Goal: Task Accomplishment & Management: Complete application form

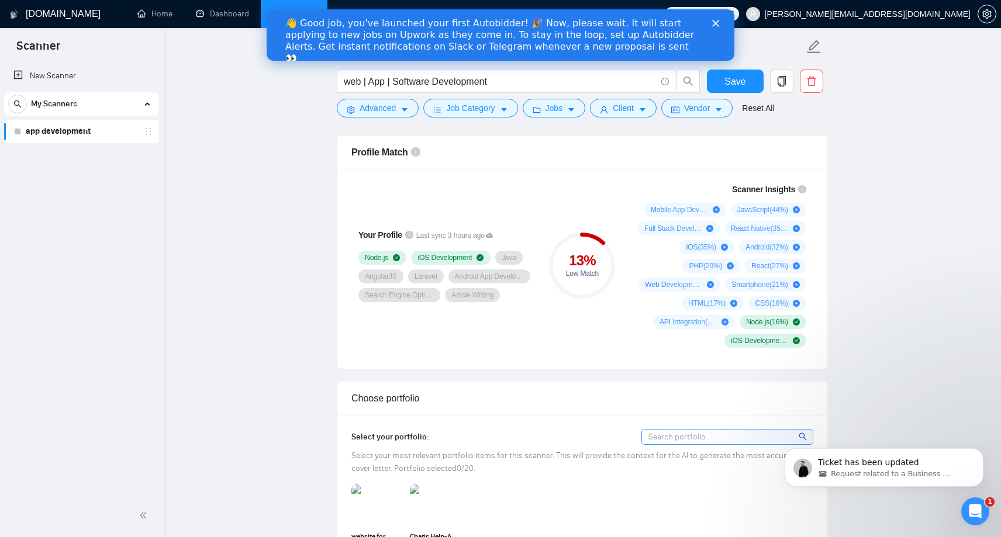
scroll to position [748, 0]
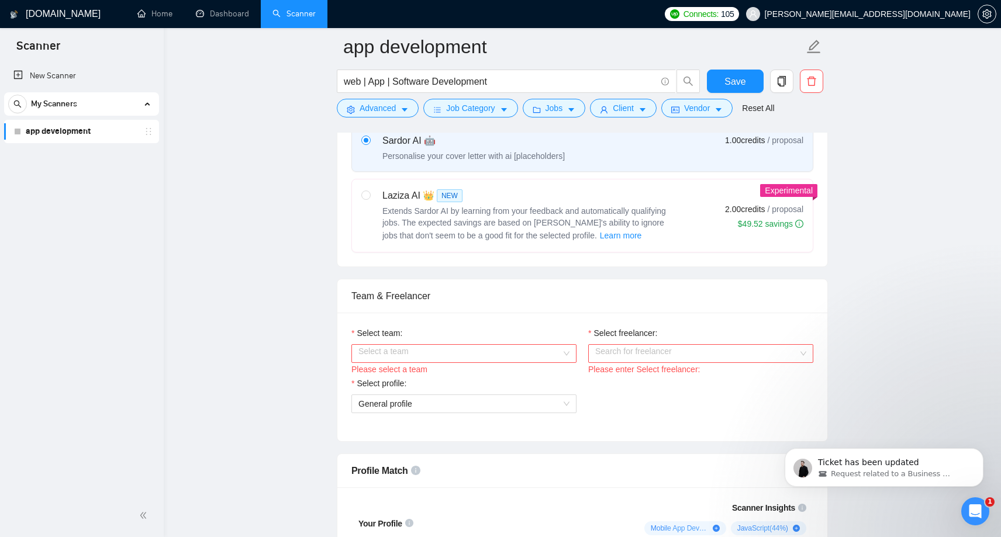
scroll to position [528, 0]
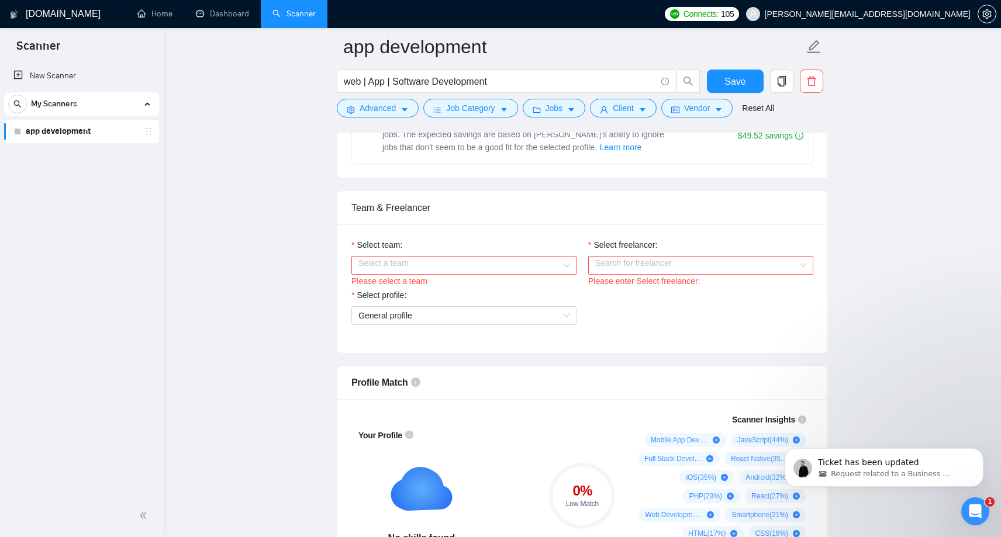
click at [496, 270] on input "Select team:" at bounding box center [459, 266] width 203 height 18
click at [502, 267] on input "Select team:" at bounding box center [459, 266] width 203 height 18
click at [533, 266] on input "Select team:" at bounding box center [459, 266] width 203 height 18
click at [567, 264] on div "Select a team" at bounding box center [463, 265] width 225 height 19
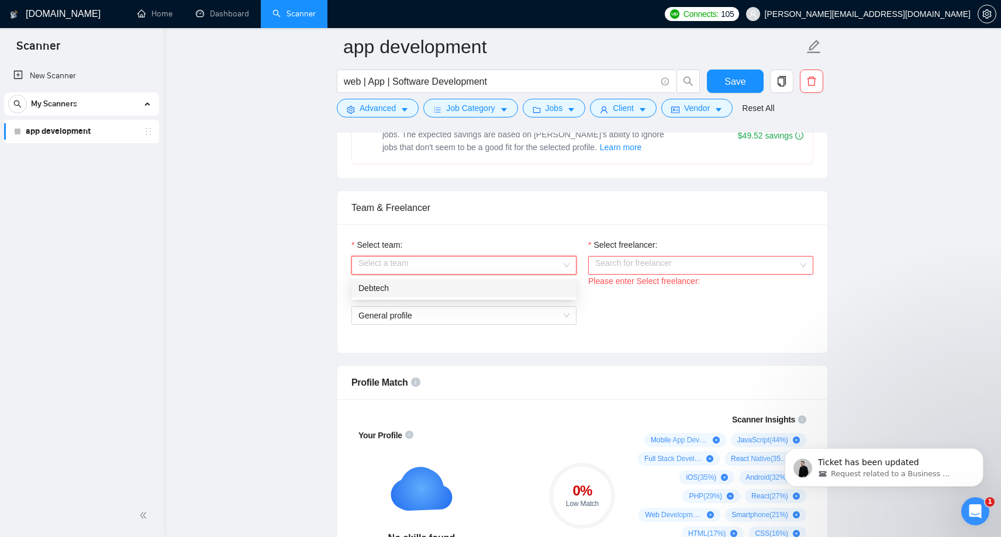
click at [502, 285] on div "Debtech" at bounding box center [463, 288] width 211 height 13
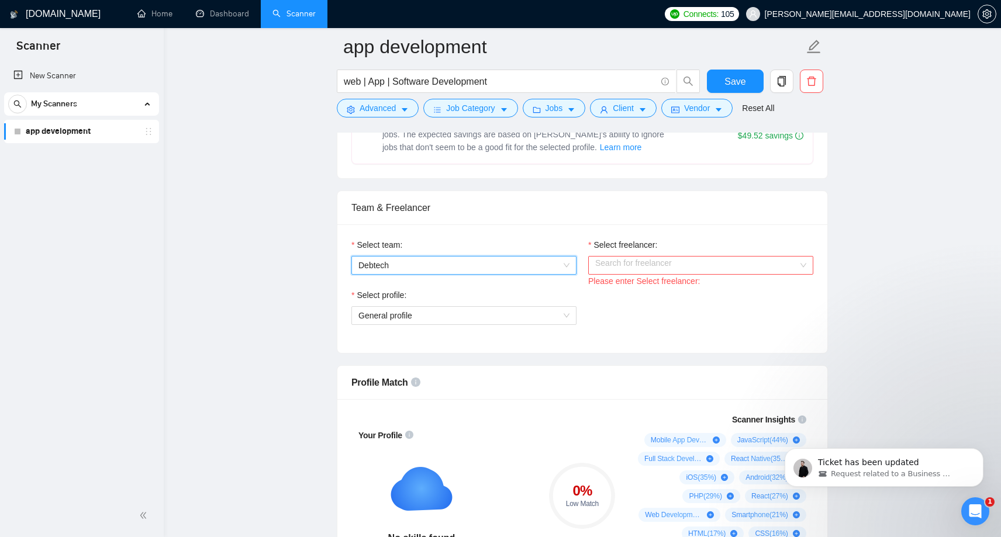
click at [673, 265] on input "Select freelancer:" at bounding box center [696, 266] width 203 height 18
click at [804, 264] on div "Search for freelancer" at bounding box center [700, 265] width 225 height 19
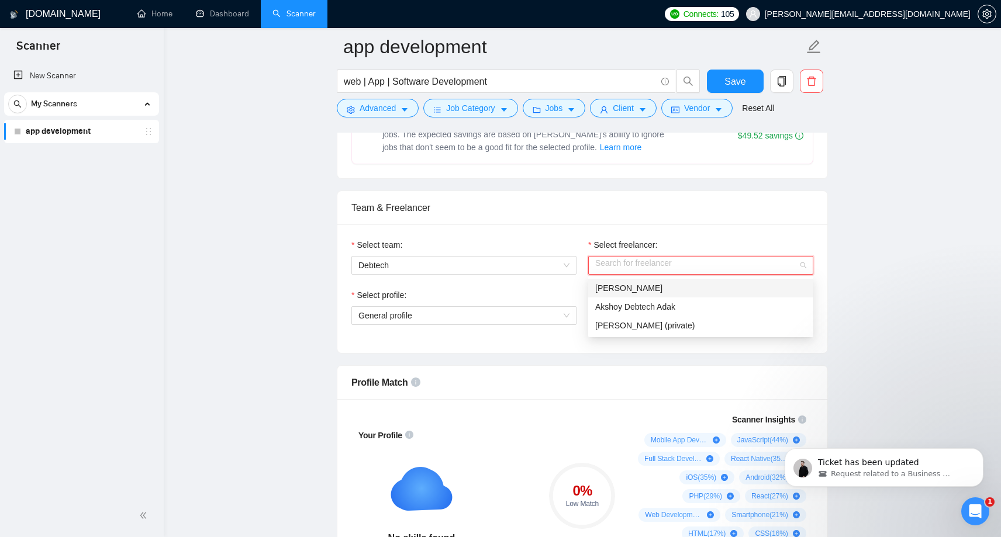
click at [618, 289] on span "[PERSON_NAME]" at bounding box center [628, 288] width 67 height 9
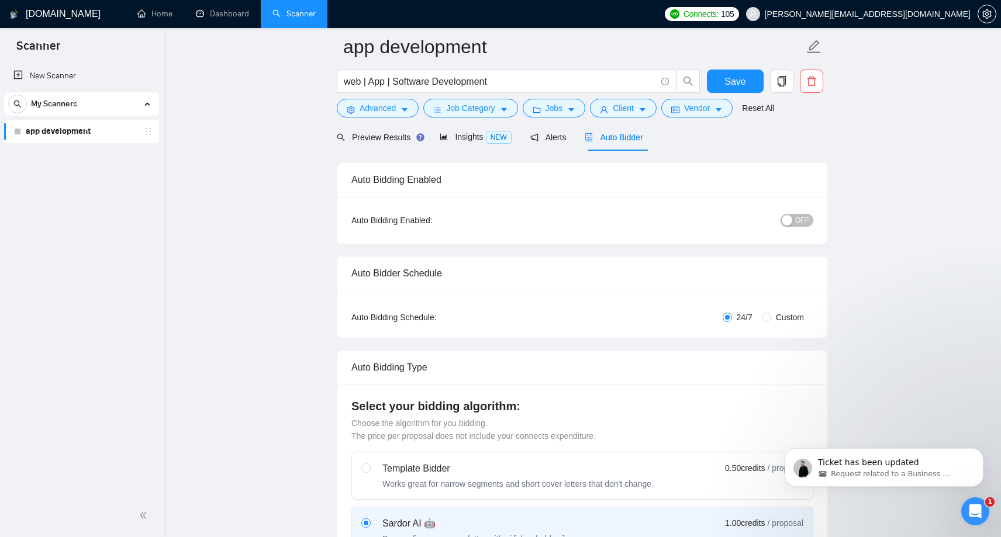
scroll to position [0, 0]
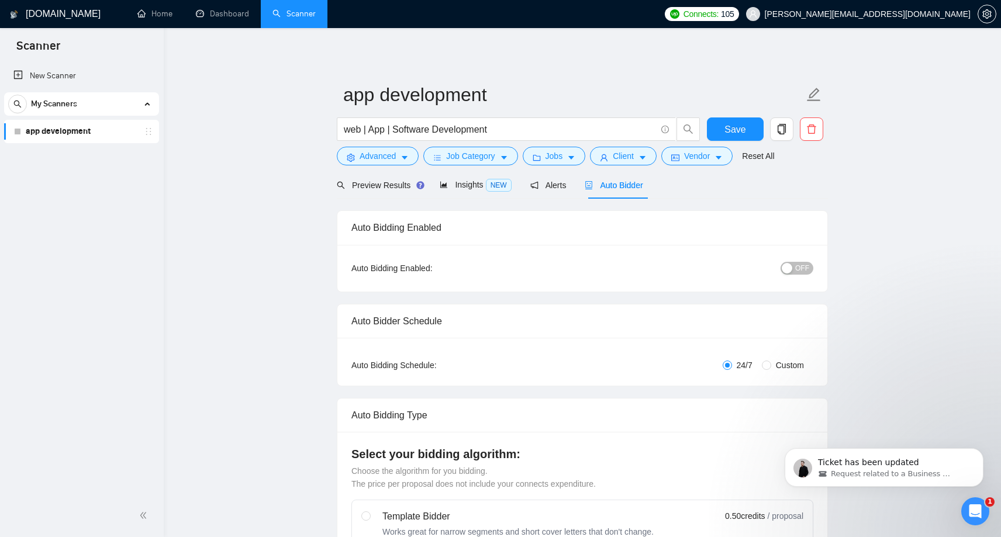
click at [40, 136] on link "app development" at bounding box center [81, 131] width 111 height 23
click at [382, 161] on span "Advanced" at bounding box center [377, 156] width 36 height 13
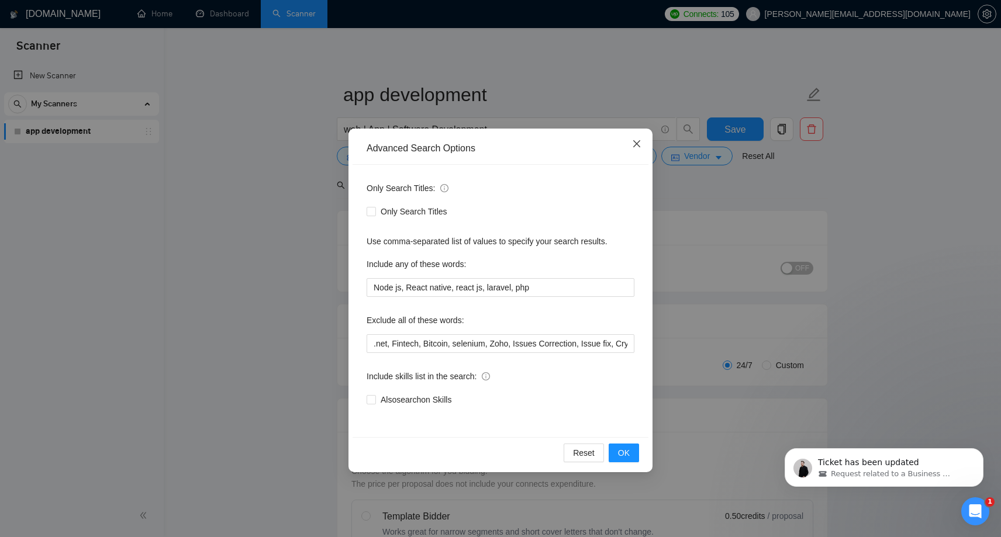
click at [637, 146] on icon "close" at bounding box center [636, 143] width 9 height 9
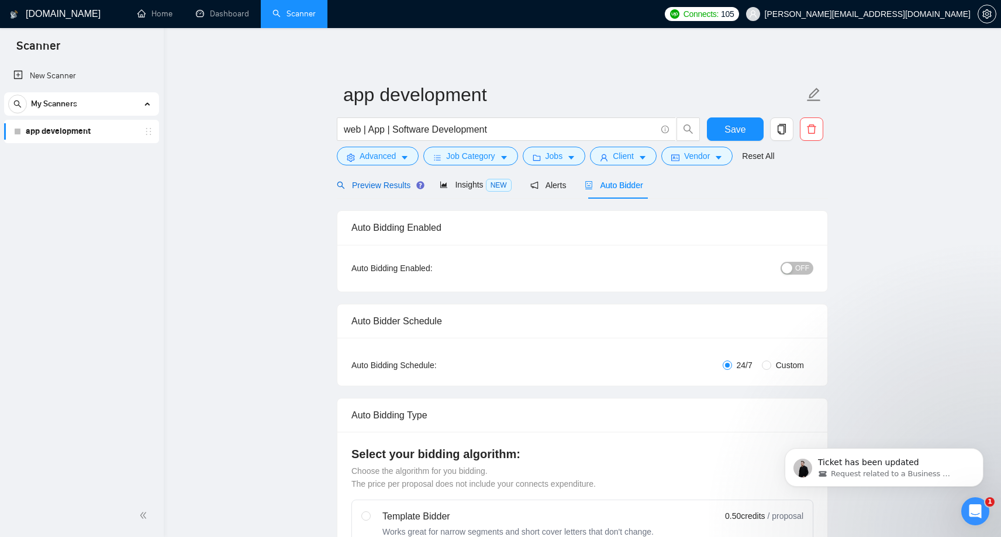
click at [385, 188] on span "Preview Results" at bounding box center [379, 185] width 84 height 9
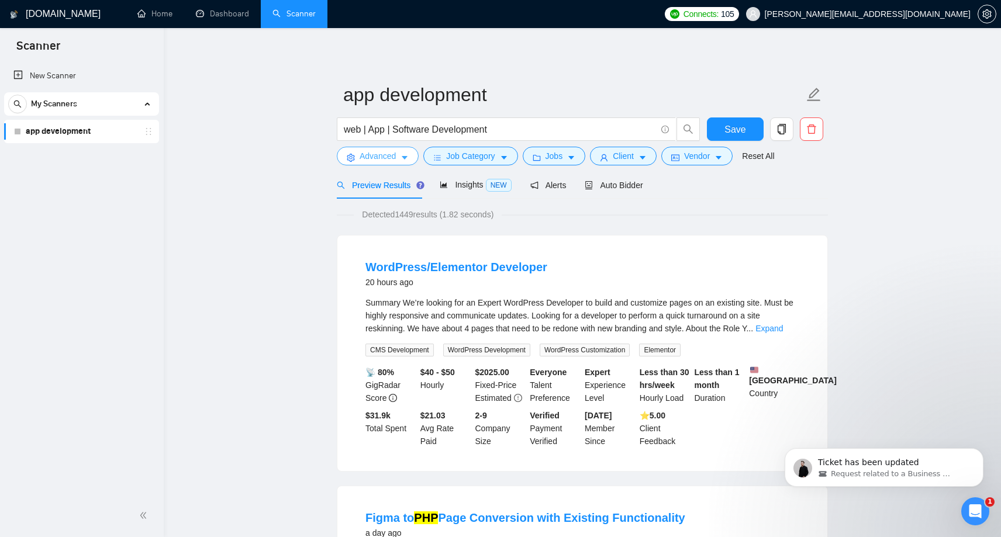
click at [370, 161] on span "Advanced" at bounding box center [377, 156] width 36 height 13
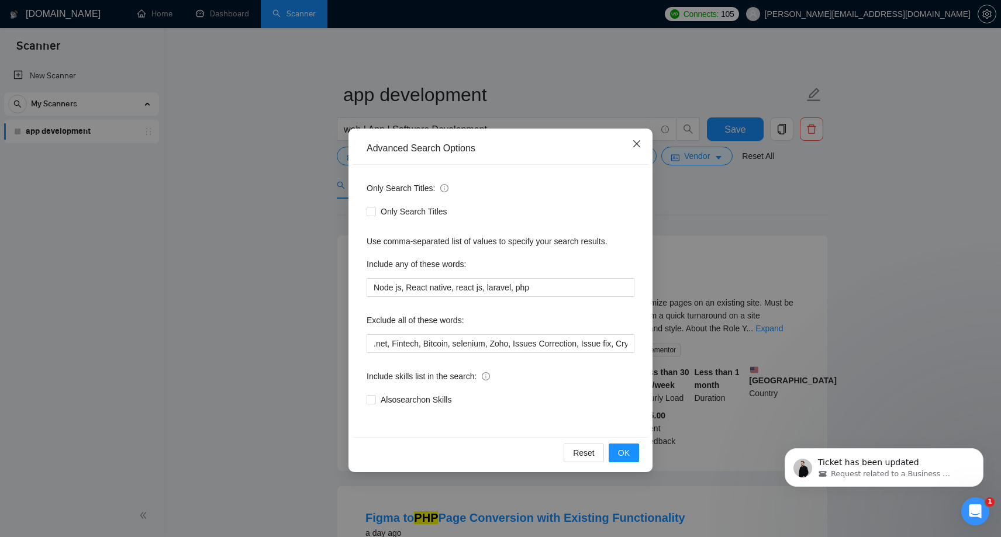
drag, startPoint x: 635, startPoint y: 144, endPoint x: 625, endPoint y: 193, distance: 49.6
click at [626, 181] on div "Advanced Search Options Only Search Titles: Only Search Titles Use comma-separa…" at bounding box center [500, 301] width 304 height 344
click at [541, 290] on input "Node js, React native, react js, laravel, php" at bounding box center [501, 287] width 268 height 19
click at [373, 290] on input "Node js, React native, react js, laravel, php" at bounding box center [501, 287] width 268 height 19
click at [587, 285] on input "Angular js, Node js, React native, react js, laravel, php" at bounding box center [501, 287] width 268 height 19
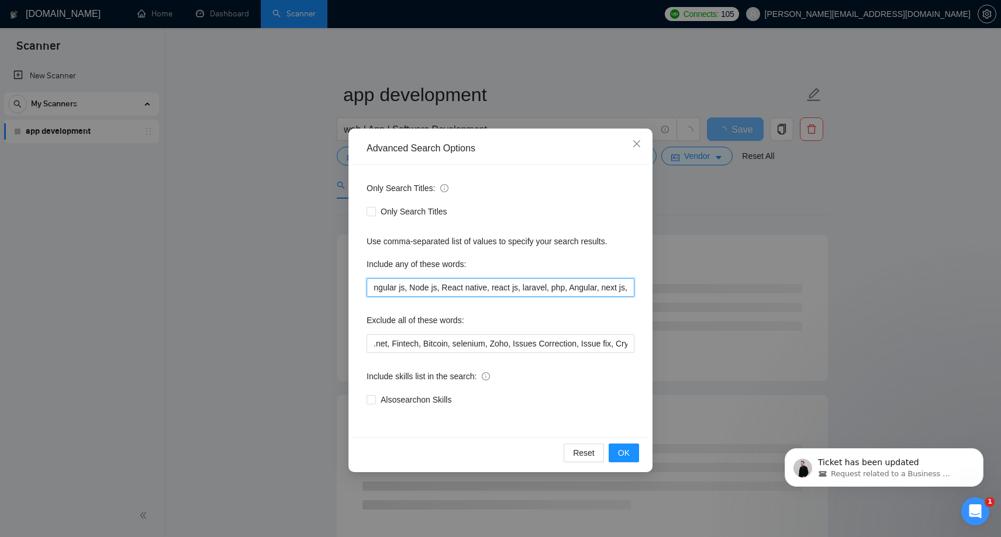
scroll to position [0, 15]
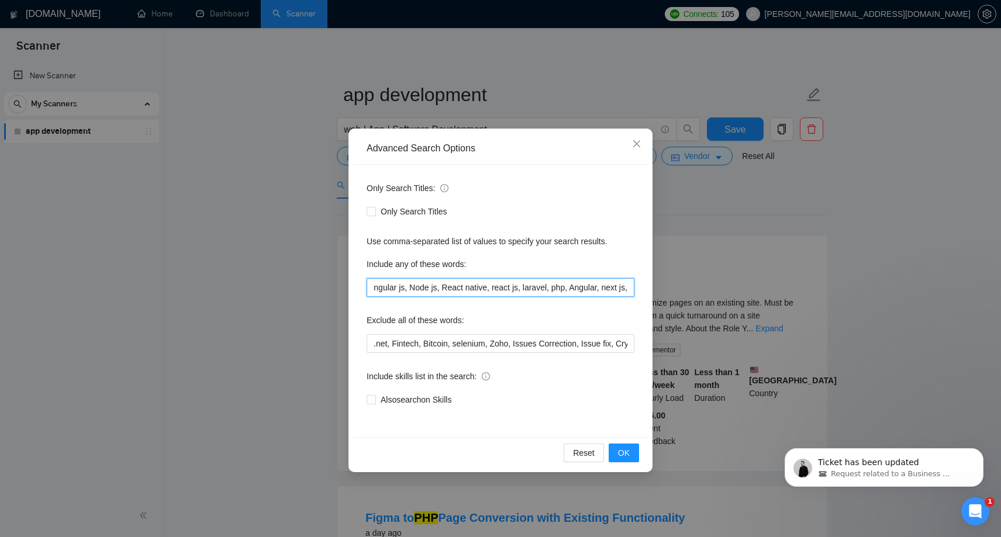
click at [613, 289] on input "Angular js, Node js, React native, react js, laravel, php, Angular, next js," at bounding box center [501, 287] width 268 height 19
click at [629, 286] on input "Angular js, Node js, React native, react js, laravel, php, Angular, nest js," at bounding box center [501, 287] width 268 height 19
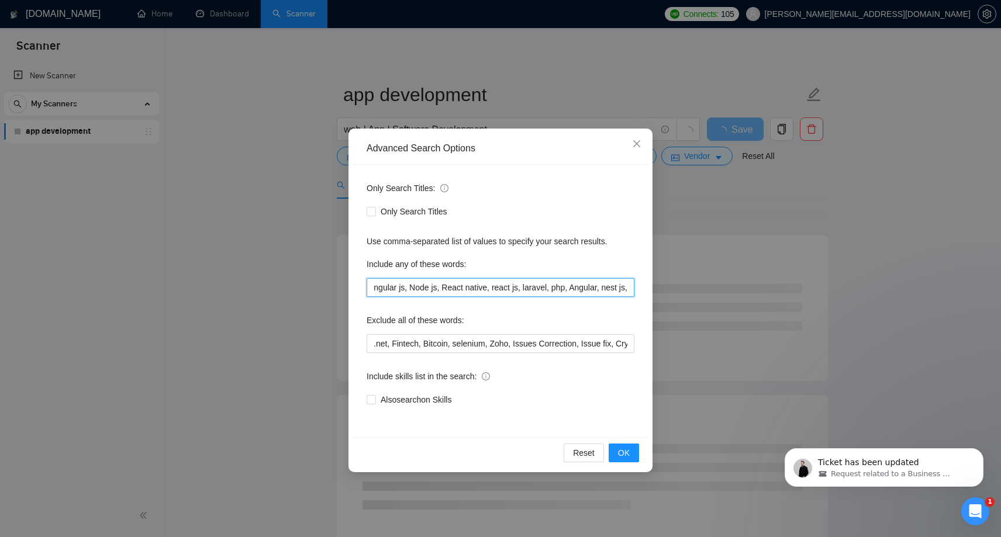
click at [611, 287] on input "Angular js, Node js, React native, react js, laravel, php, Angular, nest js," at bounding box center [501, 287] width 268 height 19
click at [629, 288] on input "Angular js, Node js, React native, react js, laravel, php, Angular, next js," at bounding box center [501, 287] width 268 height 19
type input "Angular js, Node js, React native, react js, laravel, php, Angular, next js, ne…"
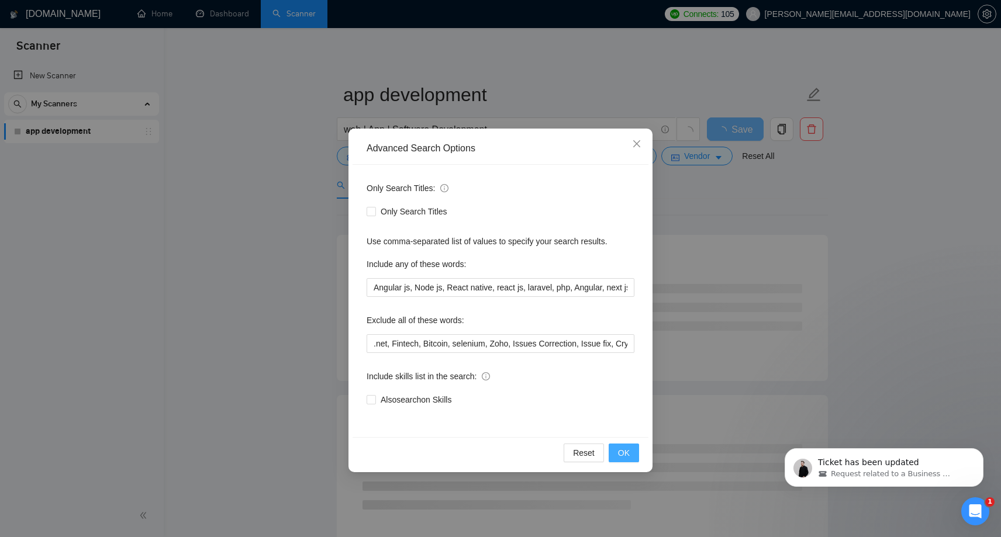
click at [634, 452] on button "OK" at bounding box center [624, 453] width 30 height 19
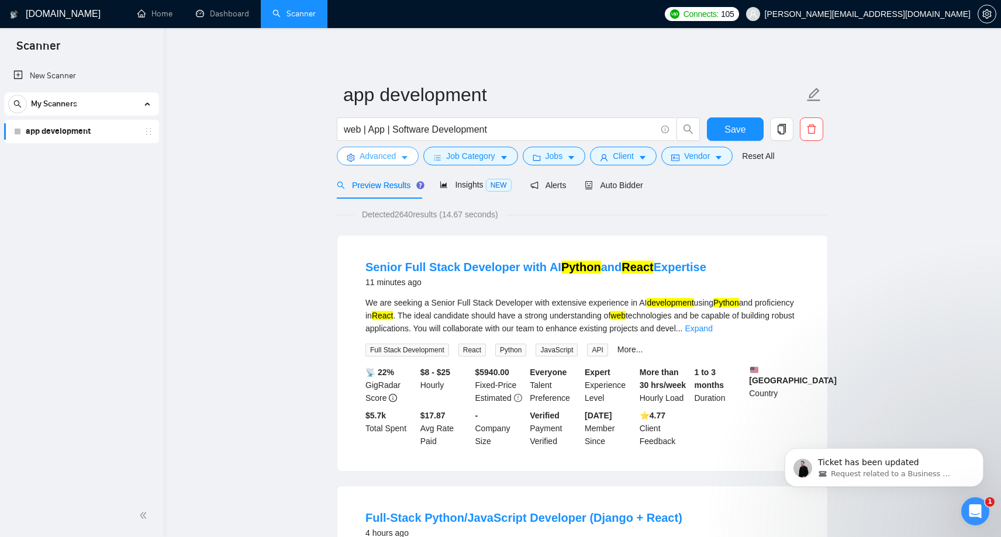
click at [369, 157] on span "Advanced" at bounding box center [377, 156] width 36 height 13
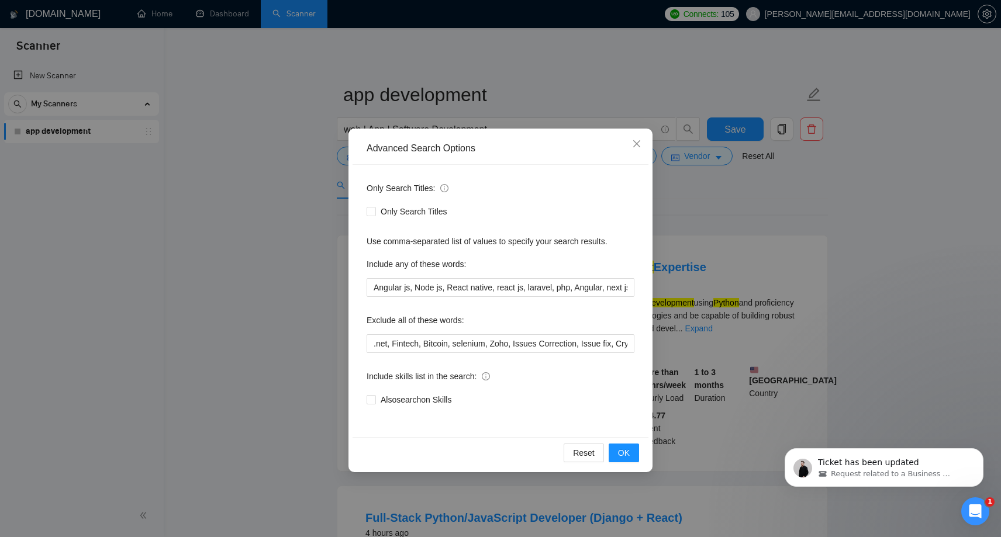
click at [525, 389] on div "Include skills list in the search:" at bounding box center [501, 378] width 268 height 23
click at [624, 454] on span "OK" at bounding box center [624, 453] width 12 height 13
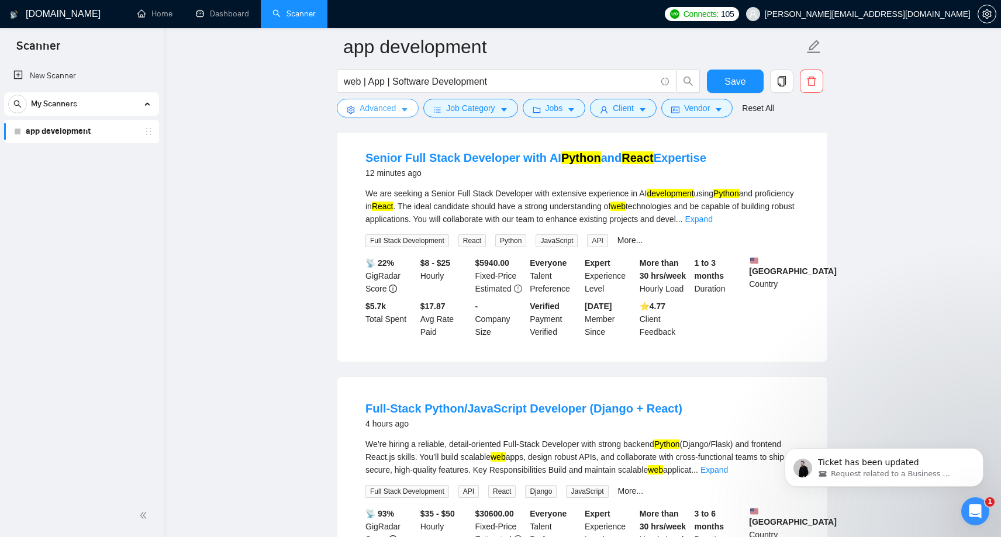
scroll to position [77, 0]
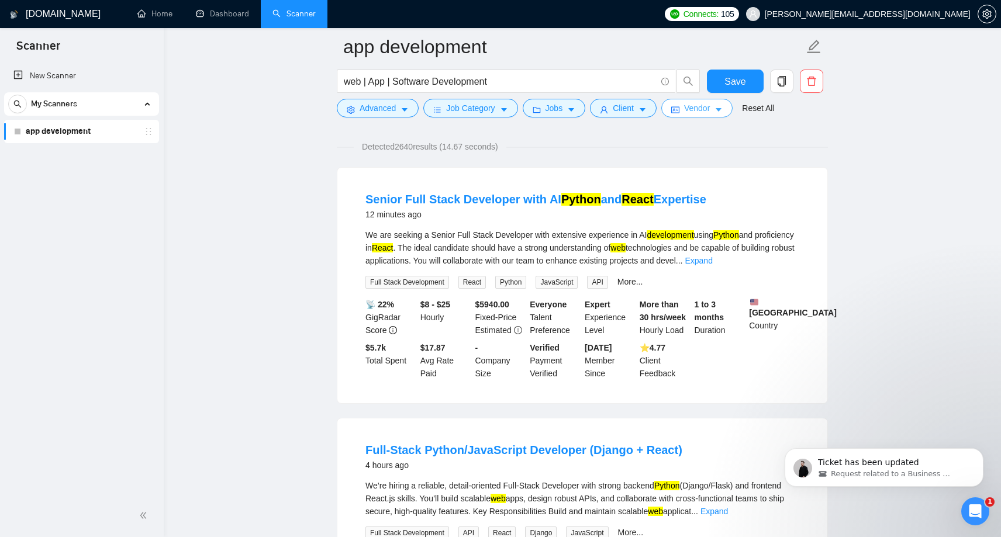
click at [700, 112] on span "Vendor" at bounding box center [697, 108] width 26 height 13
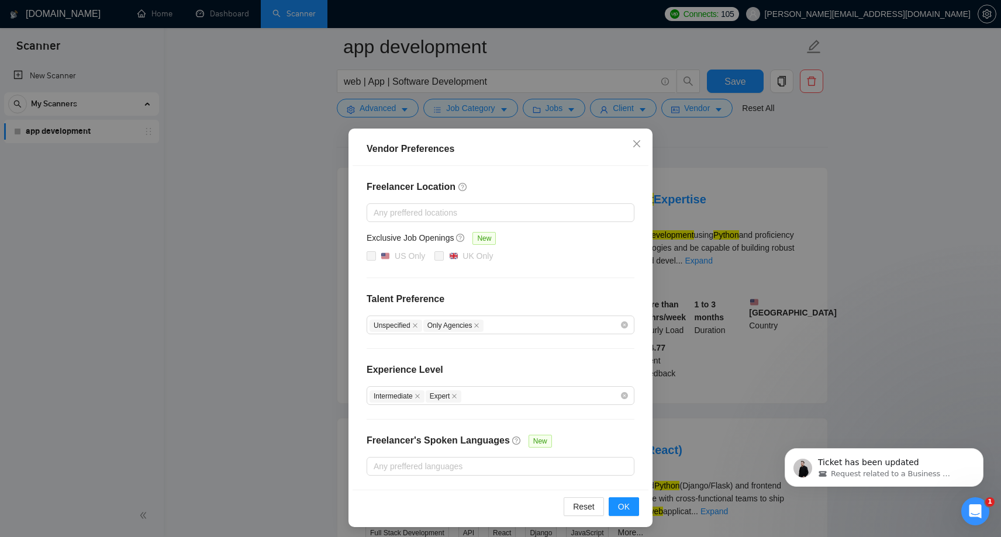
scroll to position [4, 0]
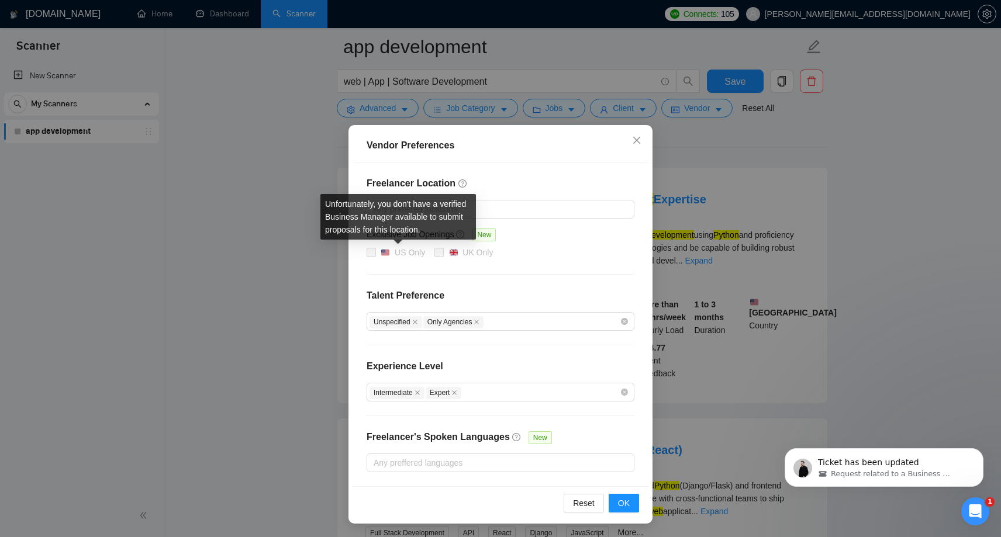
click at [371, 253] on span at bounding box center [371, 252] width 9 height 9
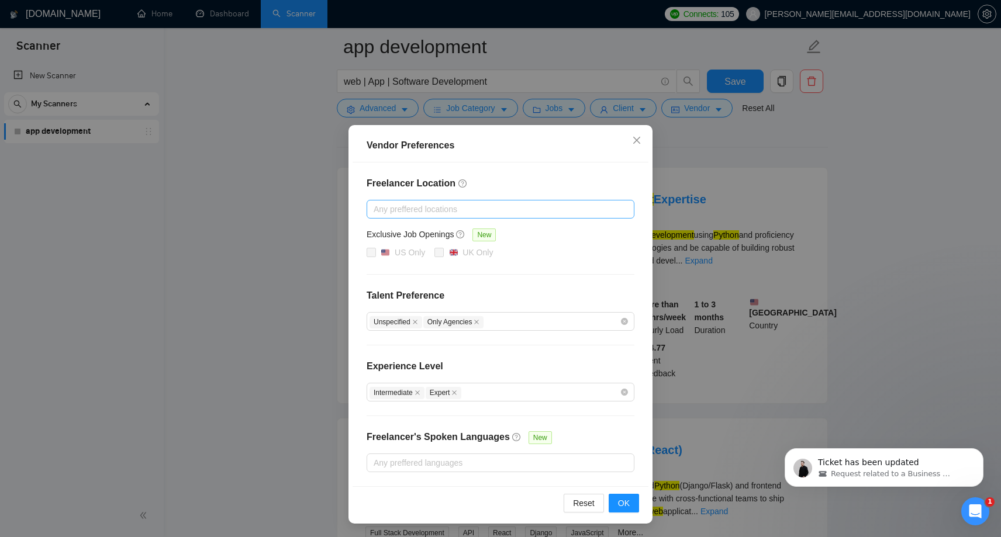
click at [555, 208] on div at bounding box center [494, 209] width 250 height 14
click at [541, 170] on div "Freelancer Location Any preffered locations Exclusive Job Openings New US Only …" at bounding box center [500, 325] width 296 height 324
click at [637, 136] on icon "close" at bounding box center [636, 140] width 9 height 9
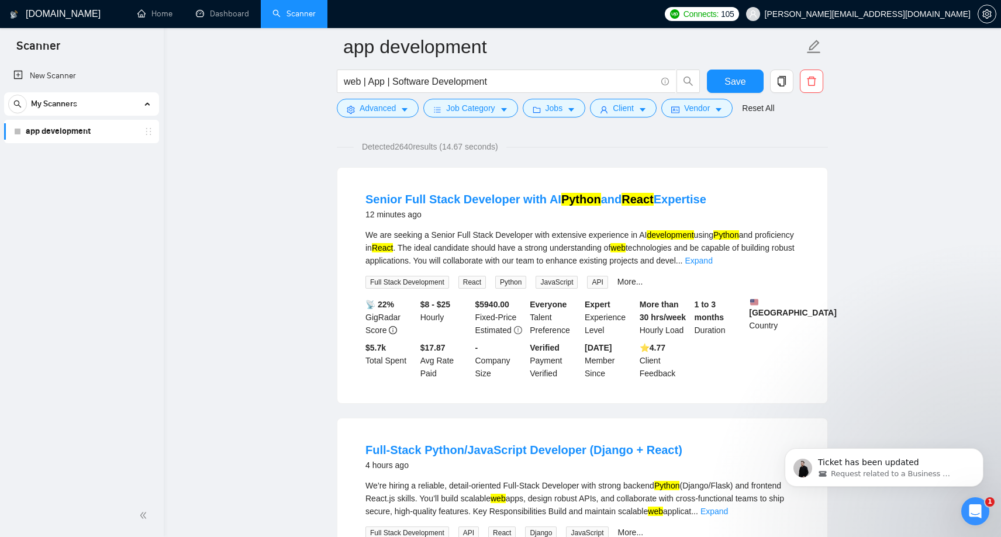
scroll to position [0, 0]
click at [628, 109] on span "Client" at bounding box center [623, 108] width 21 height 13
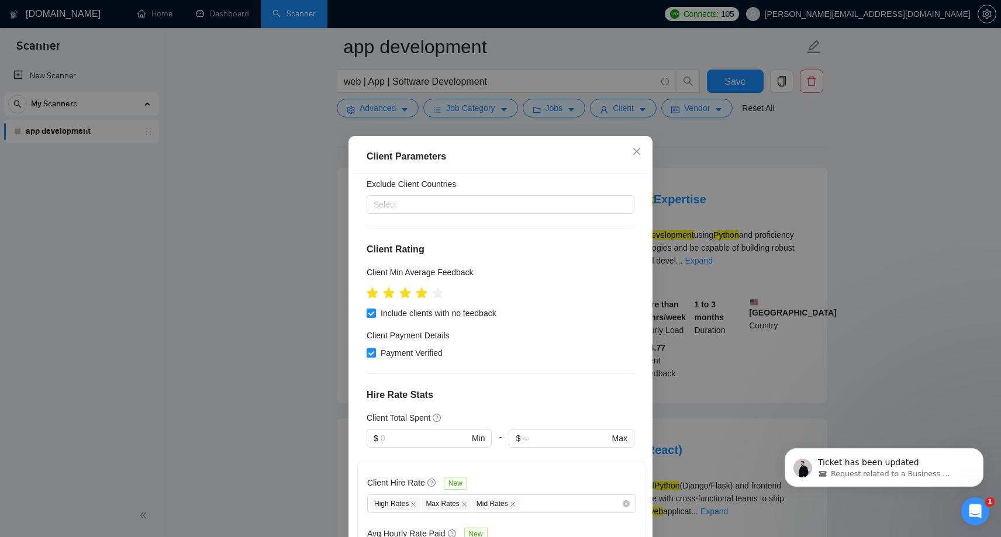
scroll to position [84, 0]
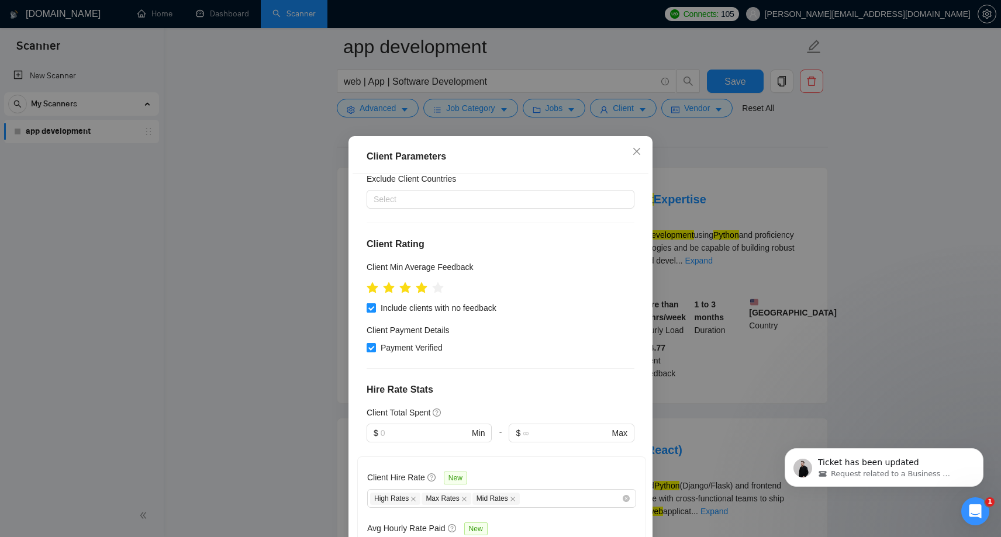
click at [367, 310] on input "Include clients with no feedback" at bounding box center [371, 307] width 8 height 8
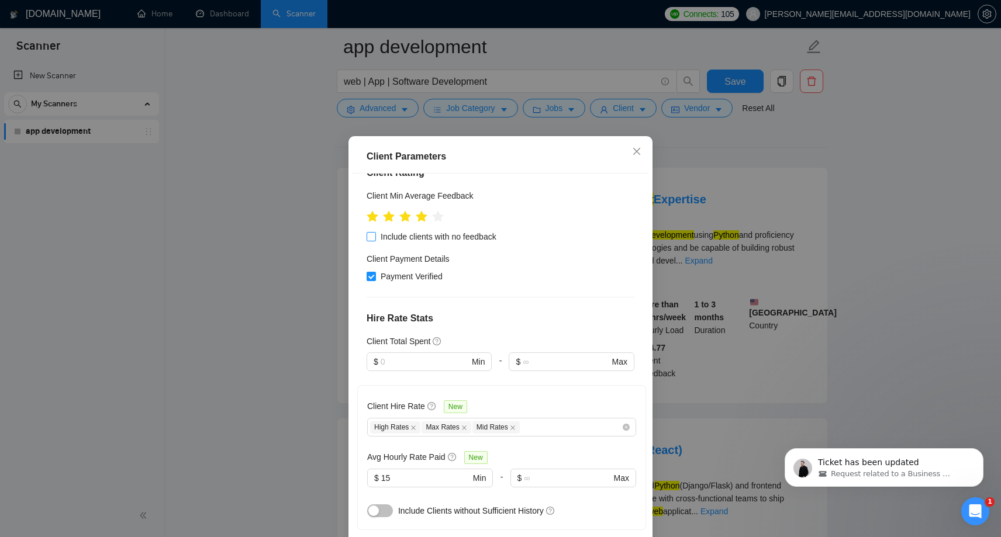
scroll to position [143, 0]
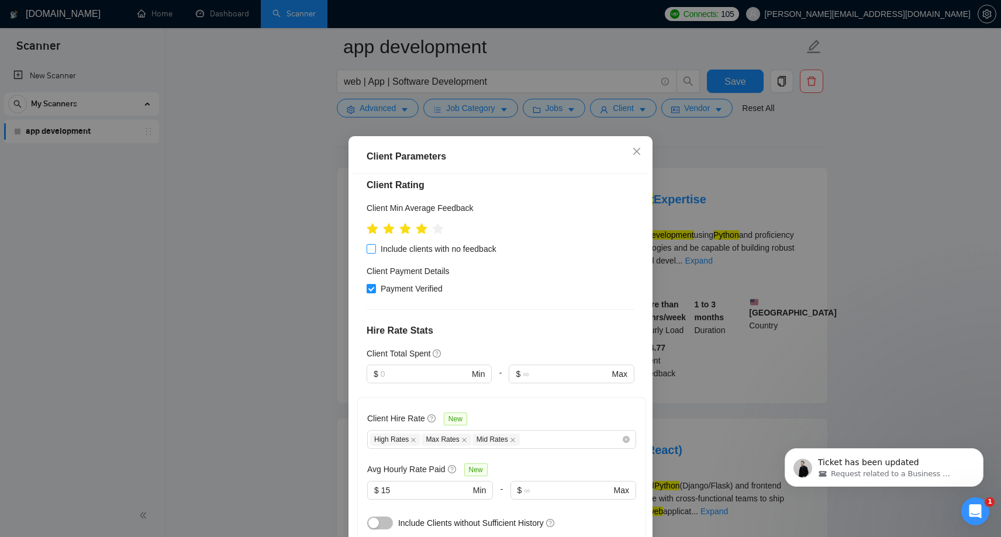
click at [377, 247] on span "Include clients with no feedback" at bounding box center [438, 249] width 125 height 13
click at [375, 247] on input "Include clients with no feedback" at bounding box center [371, 248] width 8 height 8
checkbox input "true"
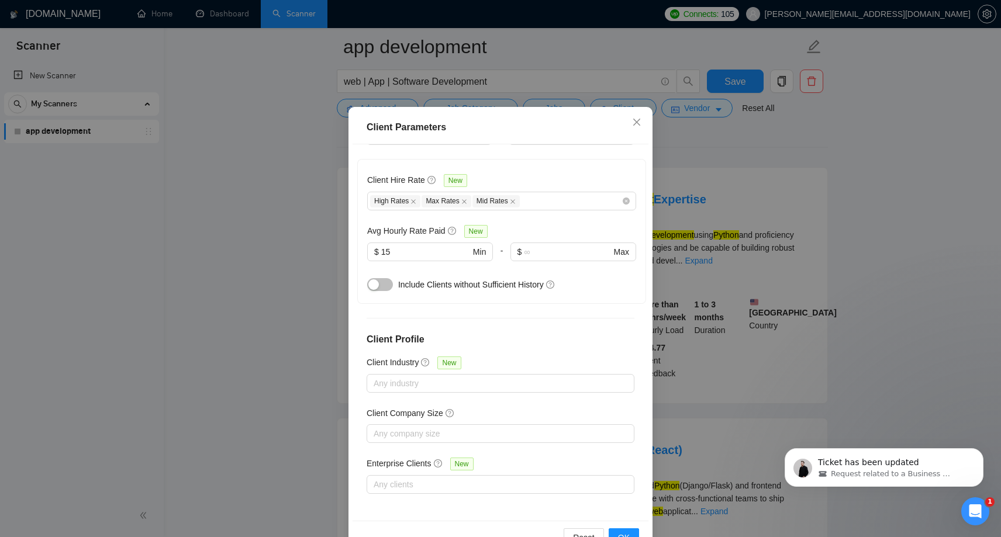
scroll to position [64, 0]
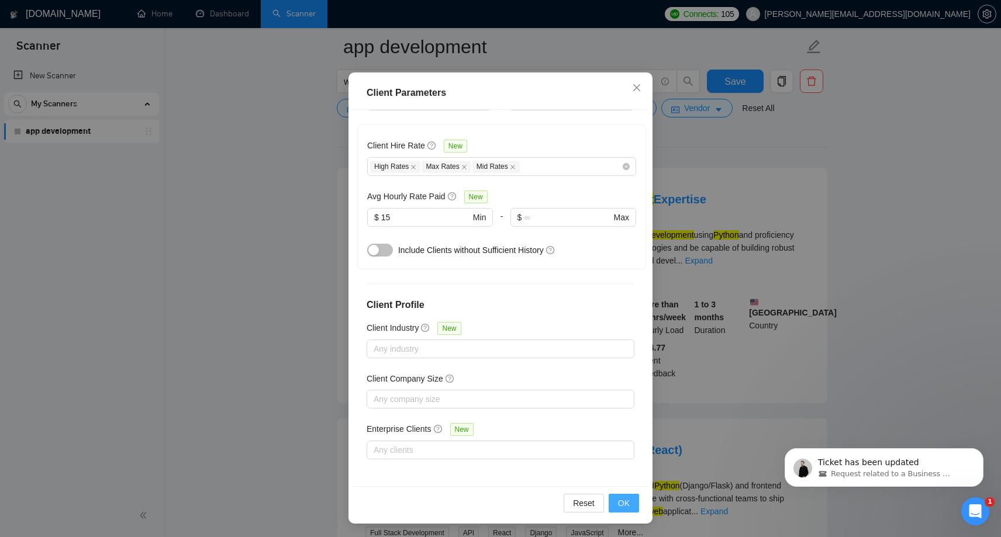
click at [624, 503] on span "OK" at bounding box center [624, 503] width 12 height 13
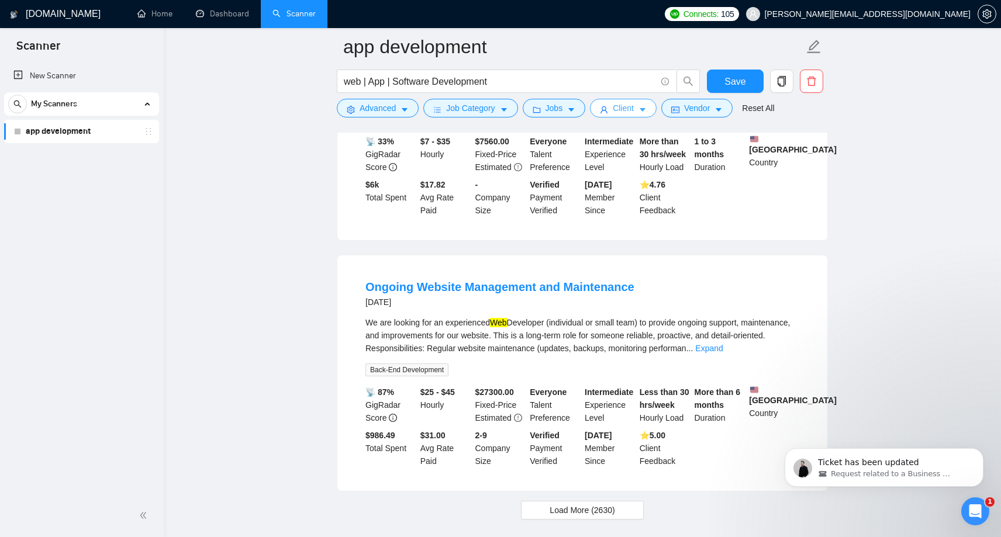
scroll to position [2373, 0]
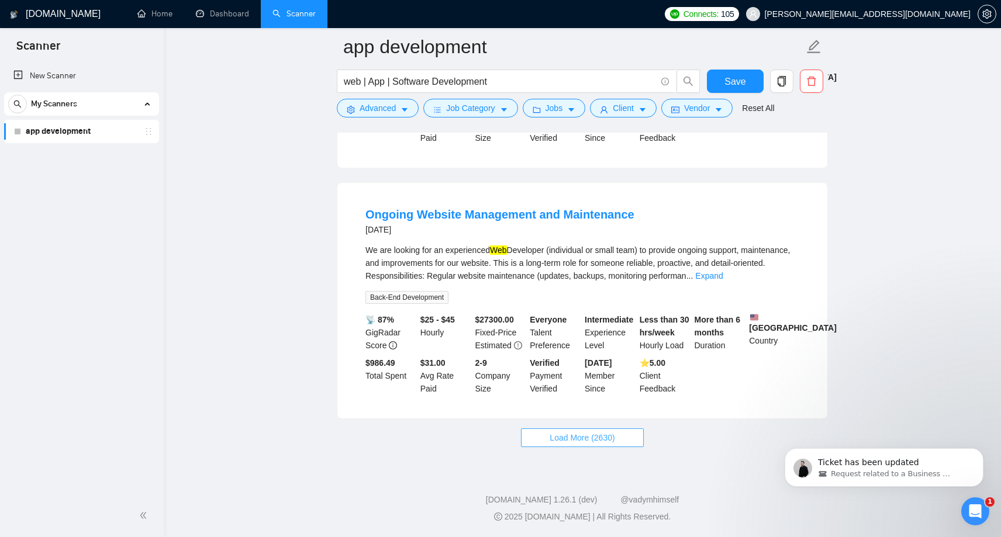
click at [542, 440] on button "Load More (2630)" at bounding box center [582, 437] width 122 height 19
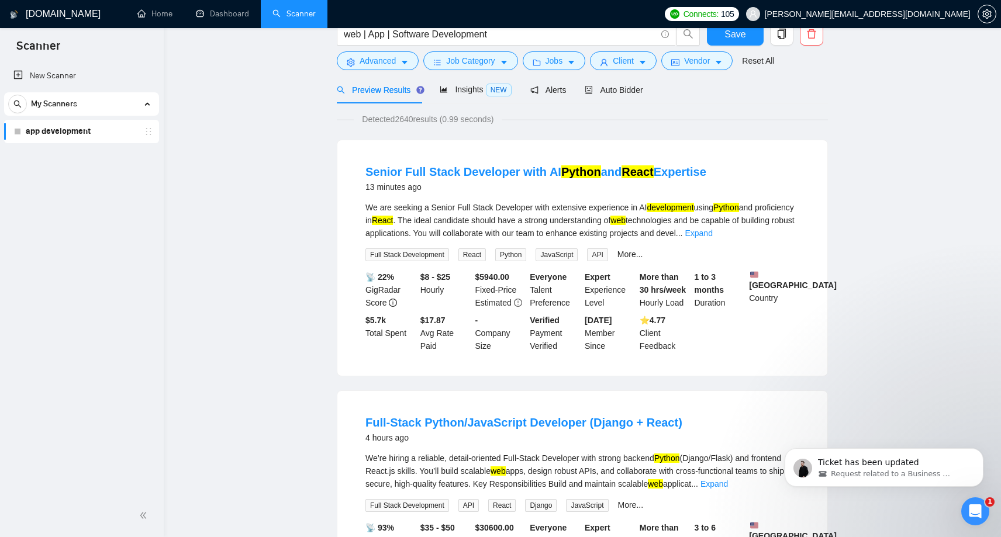
scroll to position [0, 0]
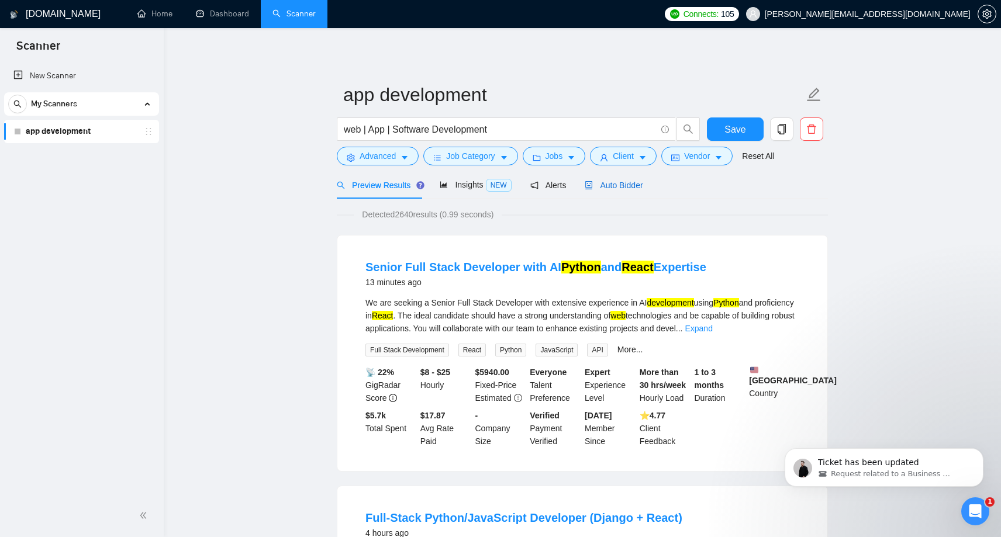
click at [620, 189] on span "Auto Bidder" at bounding box center [614, 185] width 58 height 9
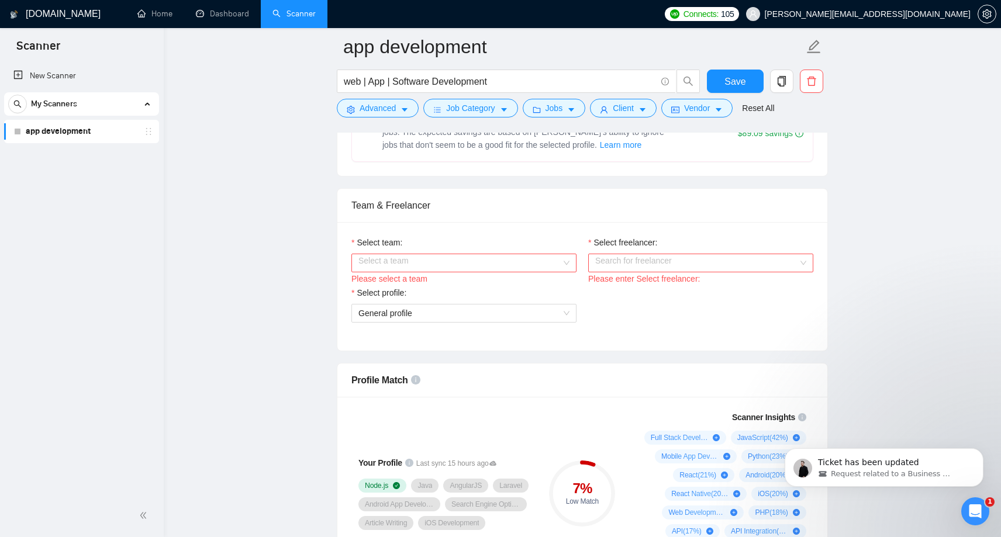
scroll to position [521, 0]
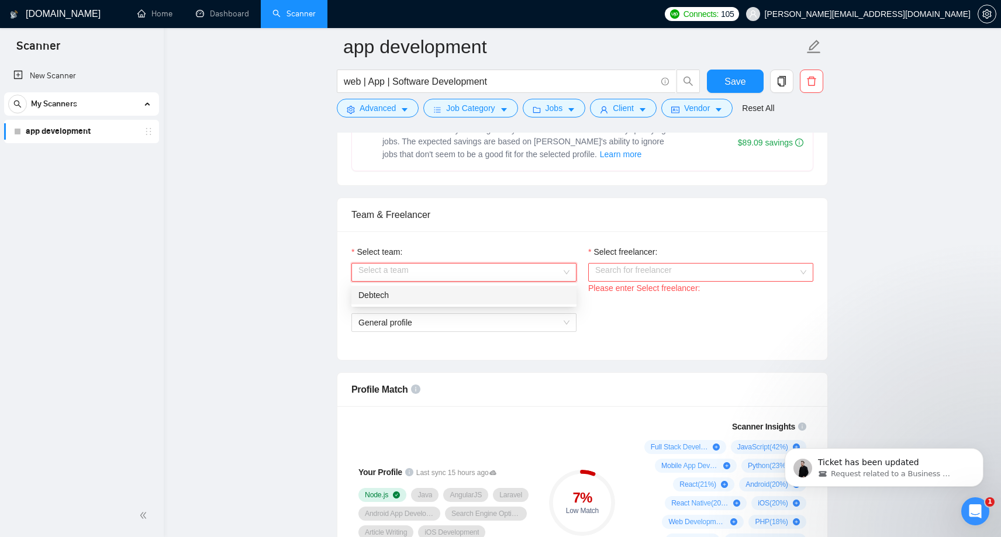
click at [529, 276] on input "Select team:" at bounding box center [459, 273] width 203 height 18
click at [471, 293] on div "Debtech" at bounding box center [463, 295] width 211 height 13
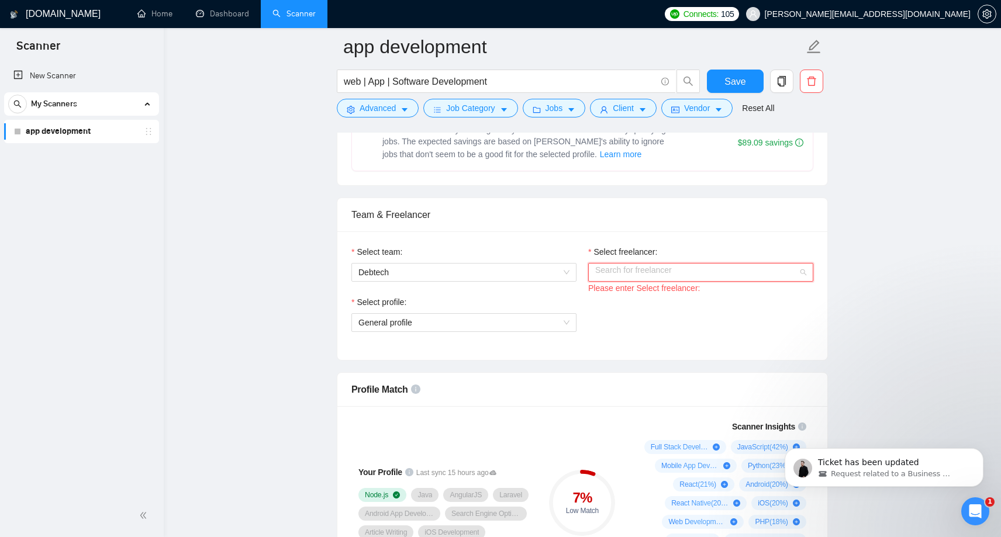
click at [684, 271] on input "Select freelancer:" at bounding box center [696, 273] width 203 height 18
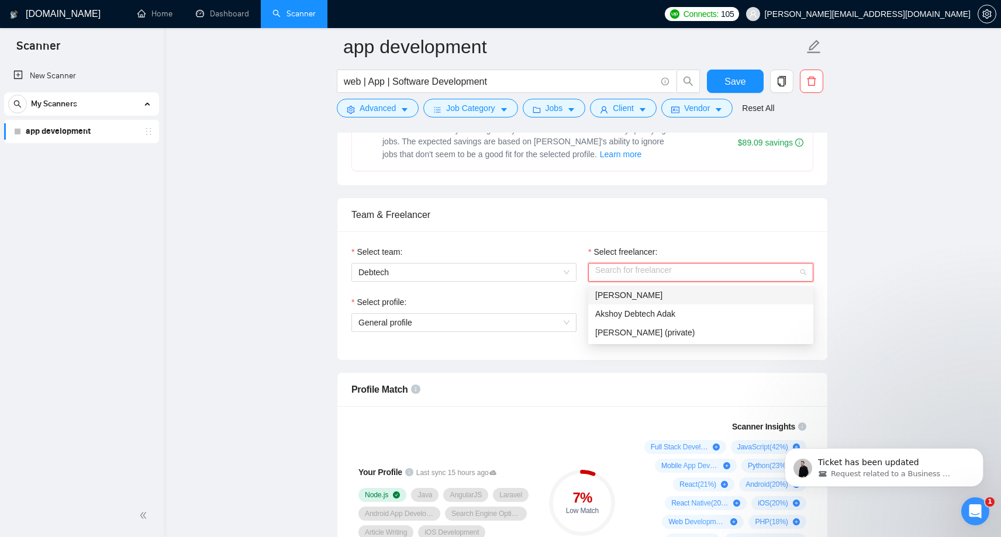
click at [653, 296] on div "[PERSON_NAME]" at bounding box center [700, 295] width 211 height 13
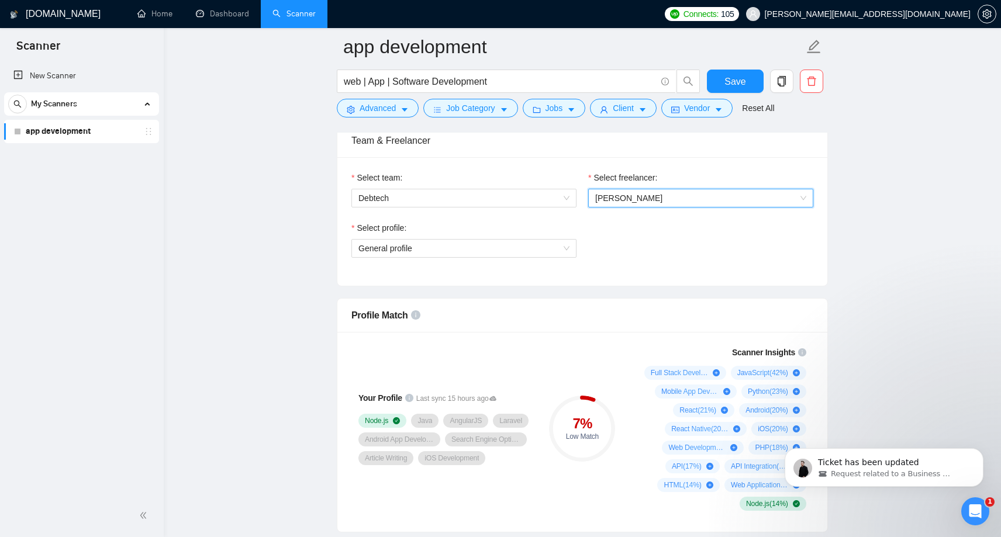
scroll to position [593, 0]
click at [550, 243] on span "General profile" at bounding box center [463, 251] width 211 height 18
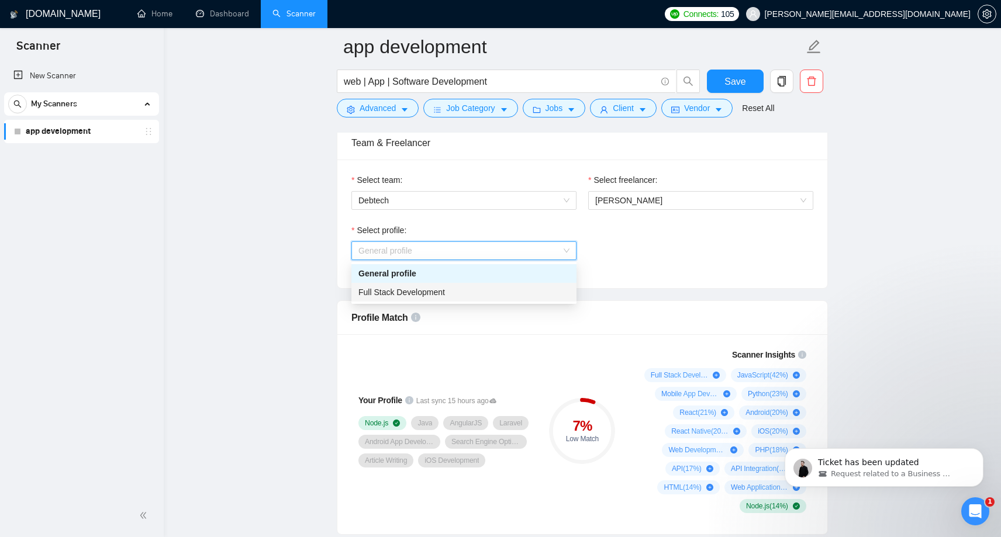
click at [483, 296] on div "Full Stack Development" at bounding box center [463, 292] width 211 height 13
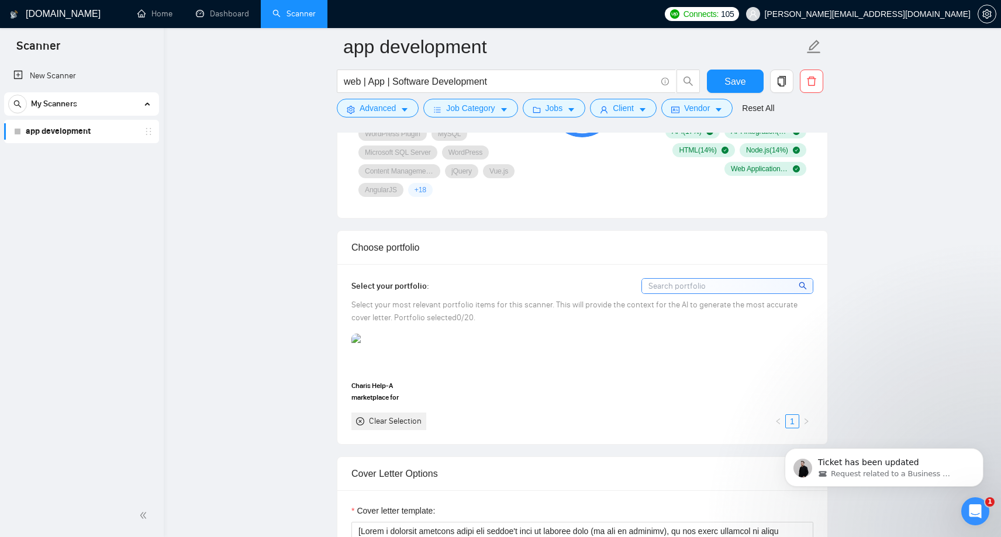
scroll to position [932, 0]
click at [738, 286] on input at bounding box center [727, 284] width 171 height 15
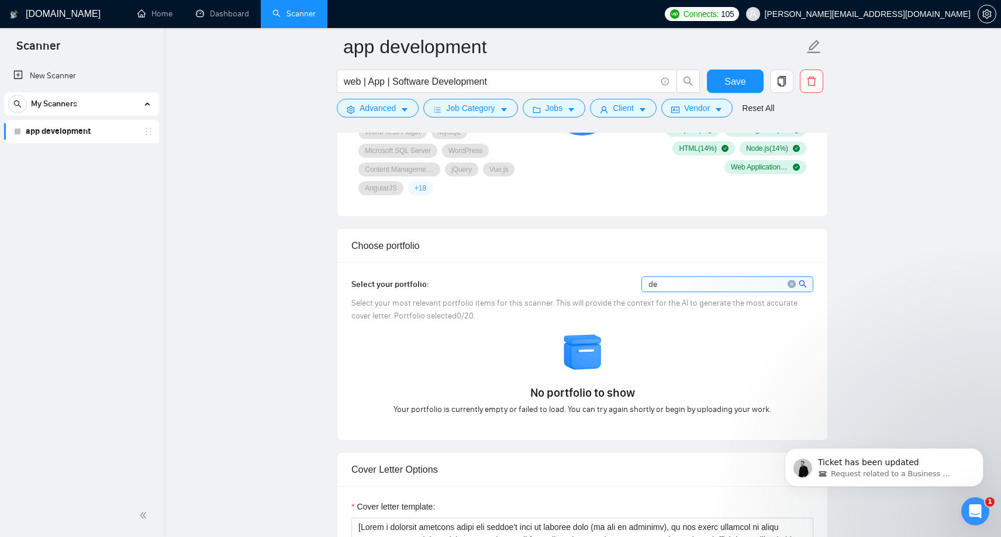
type input "d"
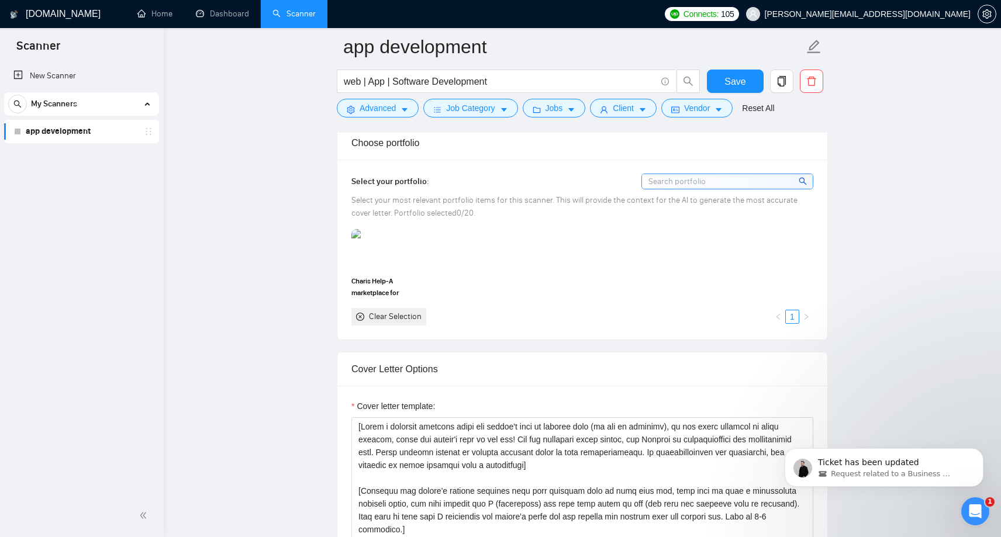
scroll to position [1038, 0]
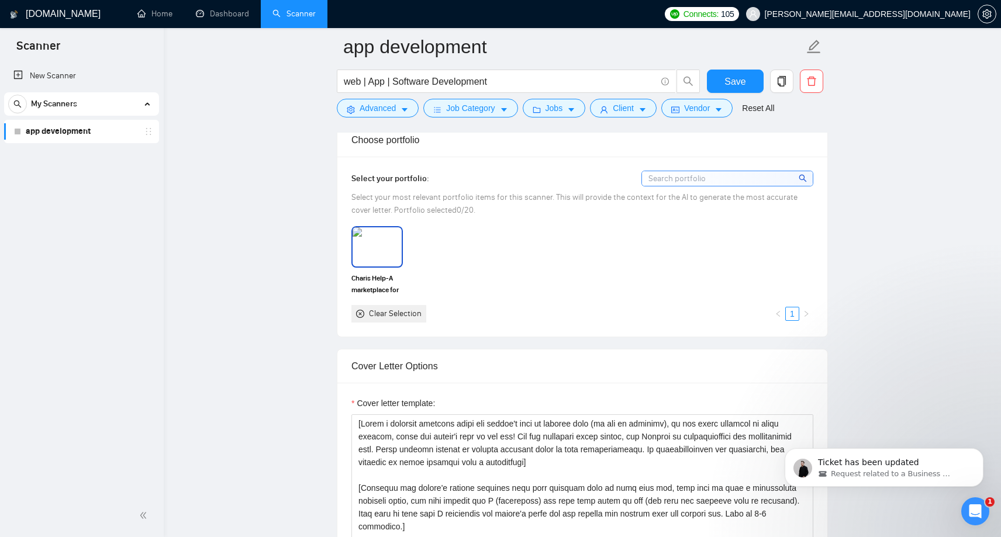
click at [359, 246] on img at bounding box center [376, 246] width 49 height 39
click at [475, 261] on div "Charis Help-A marketplace for on demand help Clear Selection 1" at bounding box center [582, 274] width 469 height 96
click at [663, 298] on div "Charis Help-A marketplace for on demand help Clear Selection 1" at bounding box center [582, 274] width 469 height 96
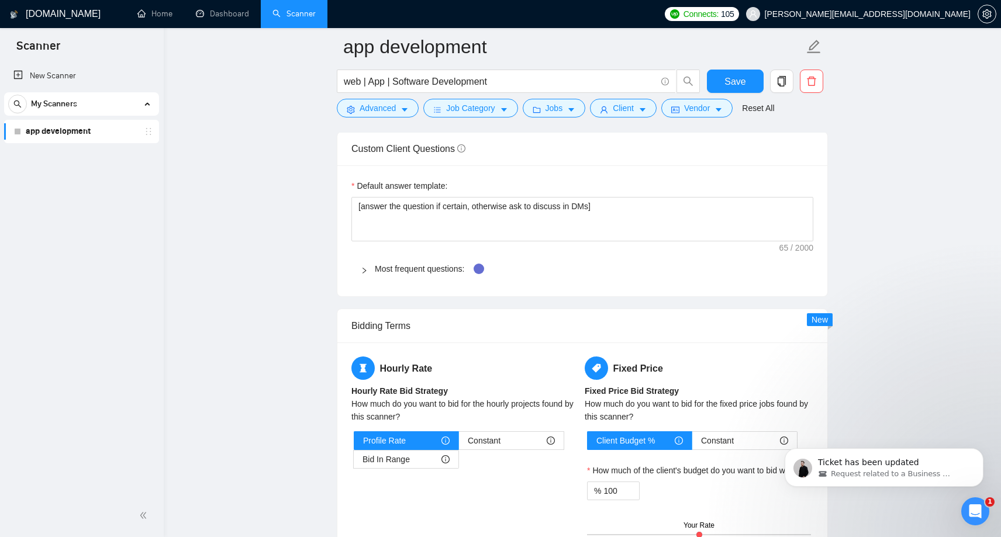
scroll to position [1607, 0]
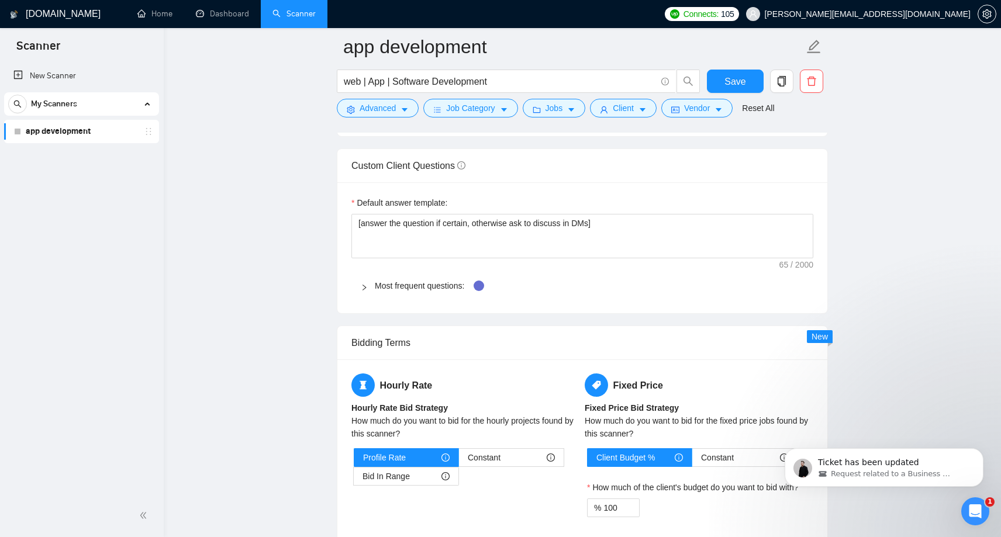
click at [374, 289] on div at bounding box center [368, 285] width 14 height 13
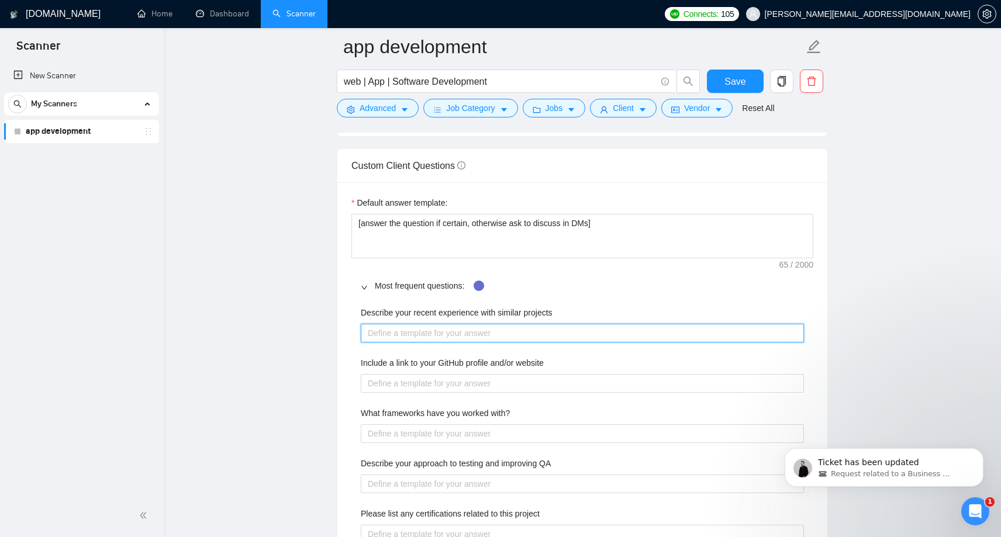
click at [409, 333] on projects "Describe your recent experience with similar projects" at bounding box center [582, 333] width 443 height 19
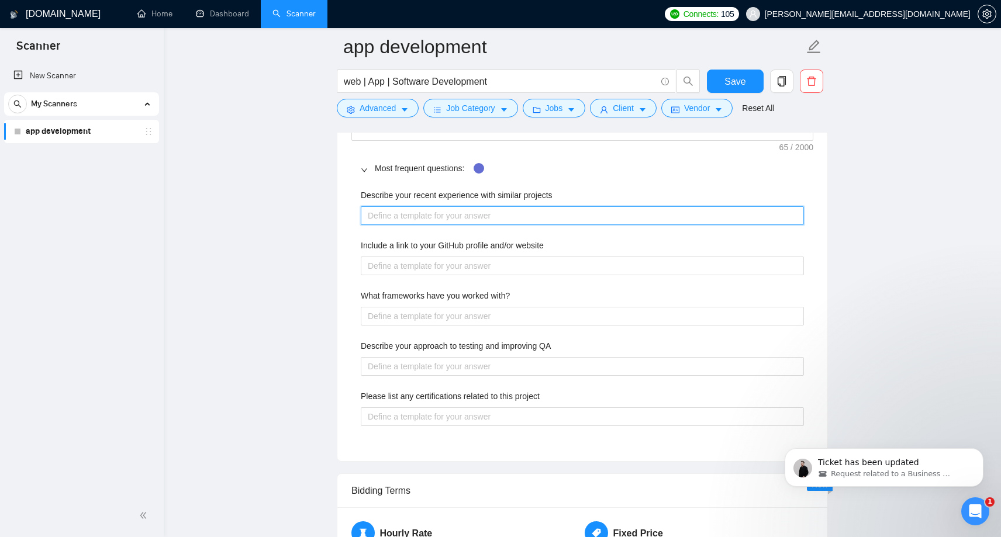
scroll to position [1721, 0]
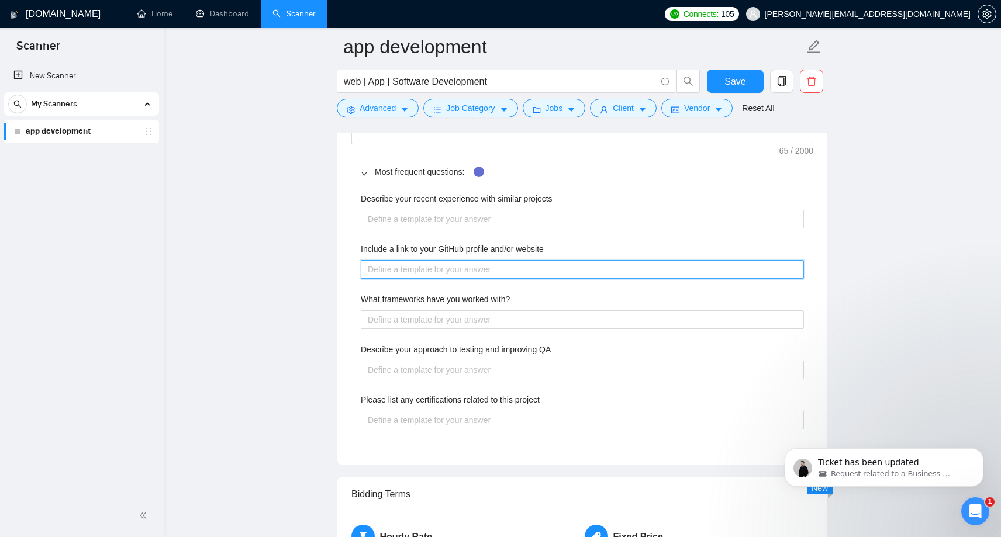
click at [538, 272] on website "Include a link to your GitHub profile and/or website" at bounding box center [582, 269] width 443 height 19
type website "["
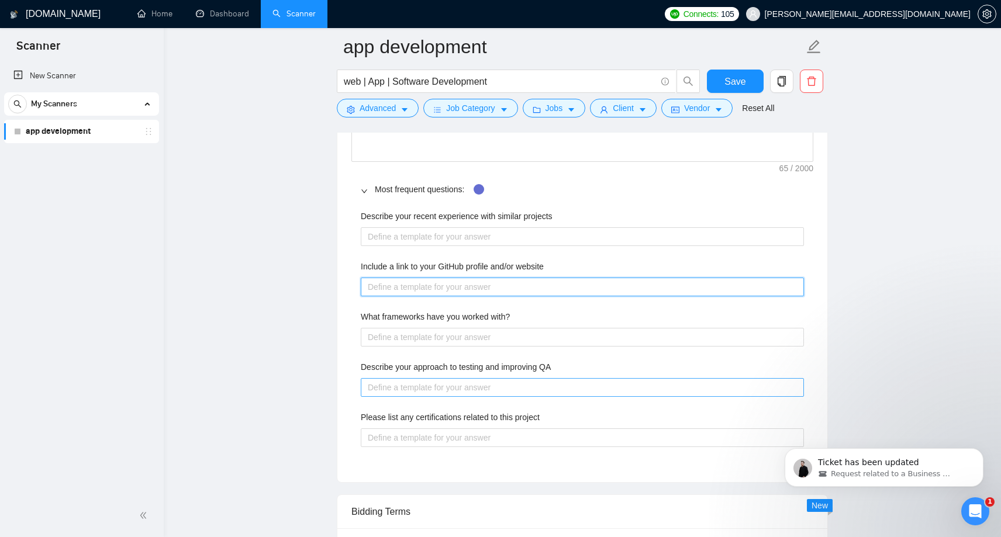
scroll to position [1701, 0]
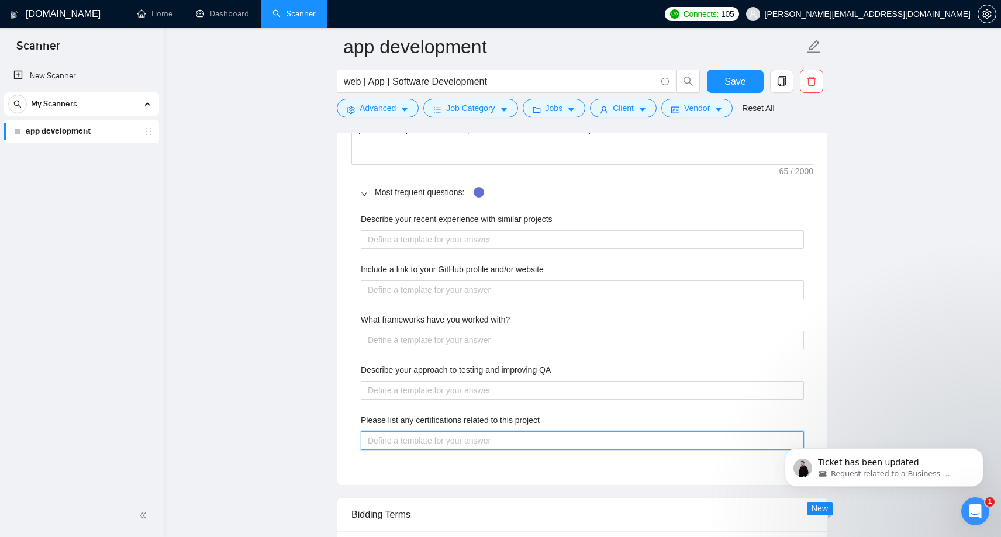
click at [434, 443] on project "Please list any certifications related to this project" at bounding box center [582, 440] width 443 height 19
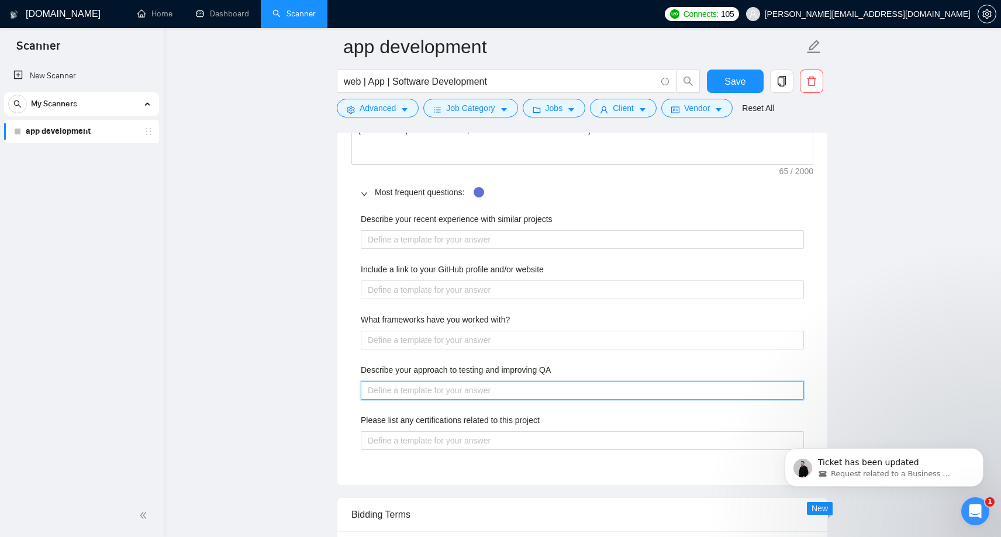
click at [450, 387] on QA "Describe your approach to testing and improving QA" at bounding box center [582, 390] width 443 height 19
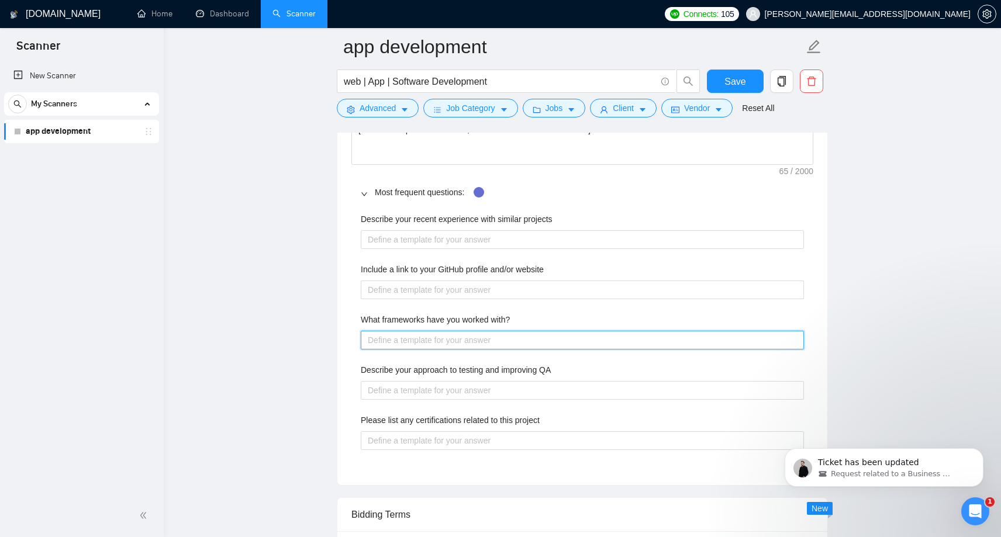
click at [447, 346] on with\? "What frameworks have you worked with?" at bounding box center [582, 340] width 443 height 19
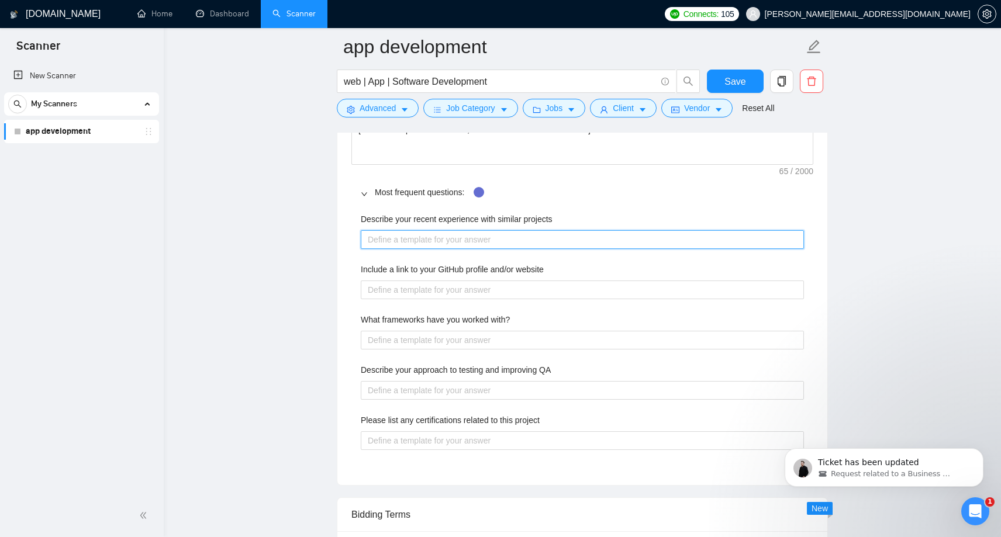
click at [458, 241] on projects "Describe your recent experience with similar projects" at bounding box center [582, 239] width 443 height 19
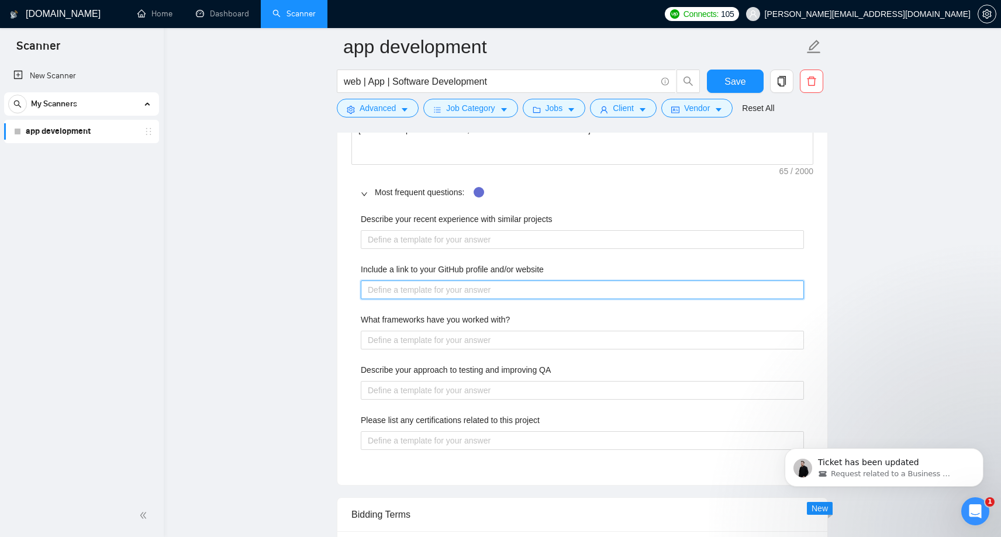
click at [461, 295] on website "Include a link to your GitHub profile and/or website" at bounding box center [582, 290] width 443 height 19
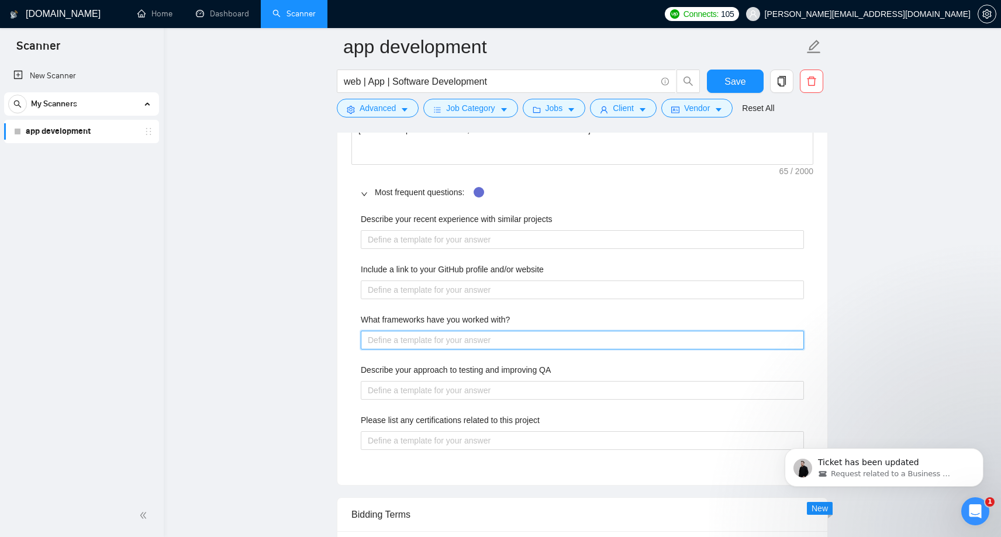
click at [462, 342] on with\? "What frameworks have you worked with?" at bounding box center [582, 340] width 443 height 19
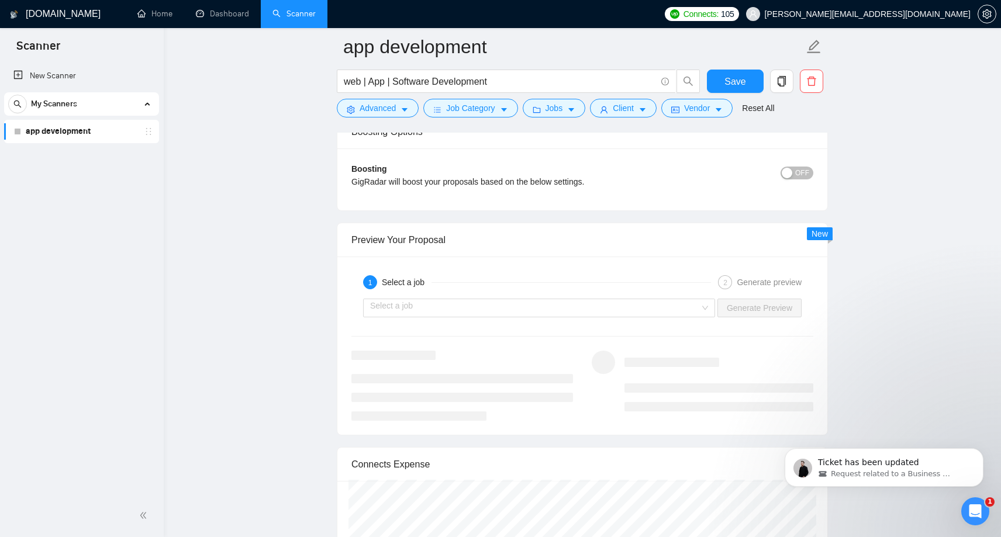
scroll to position [2360, 0]
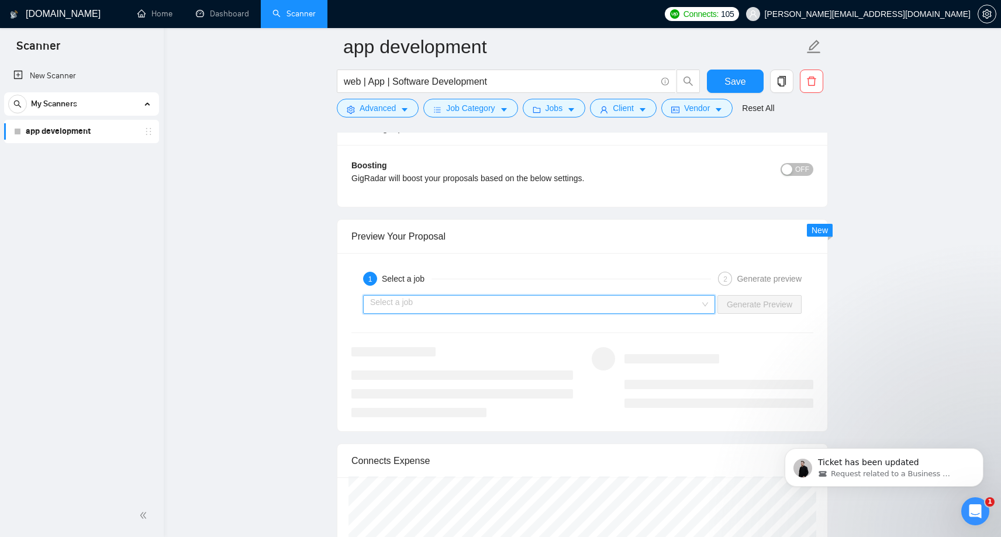
click at [697, 304] on input "search" at bounding box center [535, 305] width 330 height 18
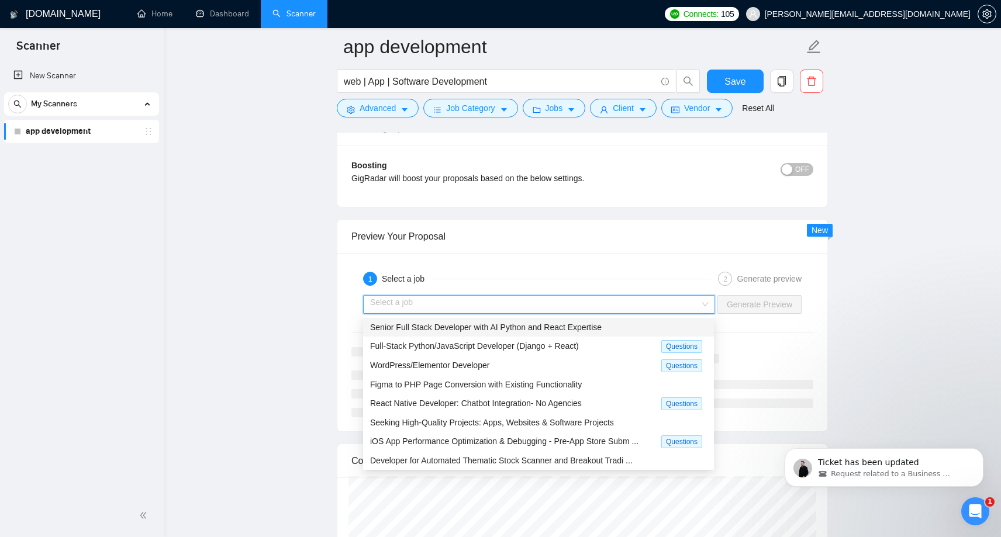
click at [640, 250] on div "Preview Your Proposal" at bounding box center [582, 236] width 462 height 33
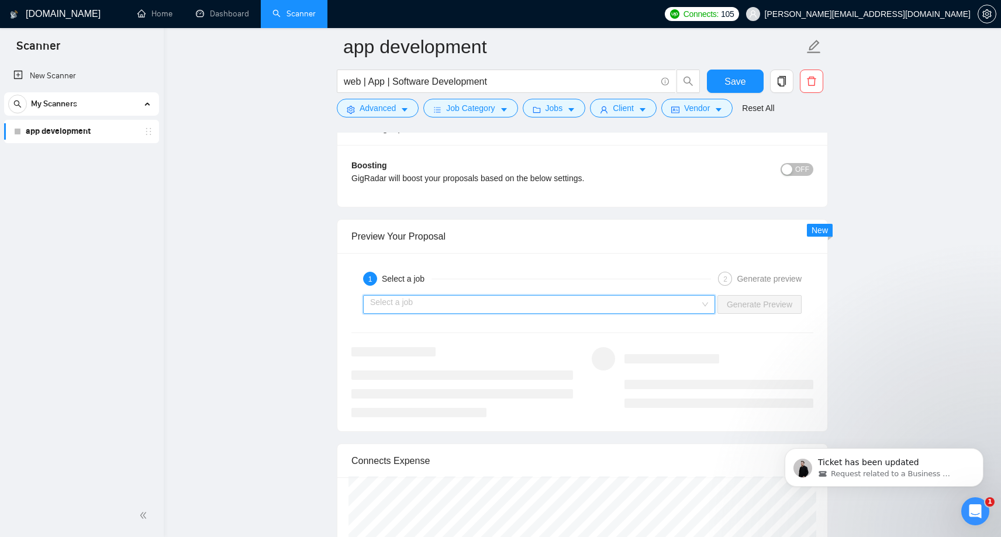
click at [656, 309] on input "search" at bounding box center [535, 305] width 330 height 18
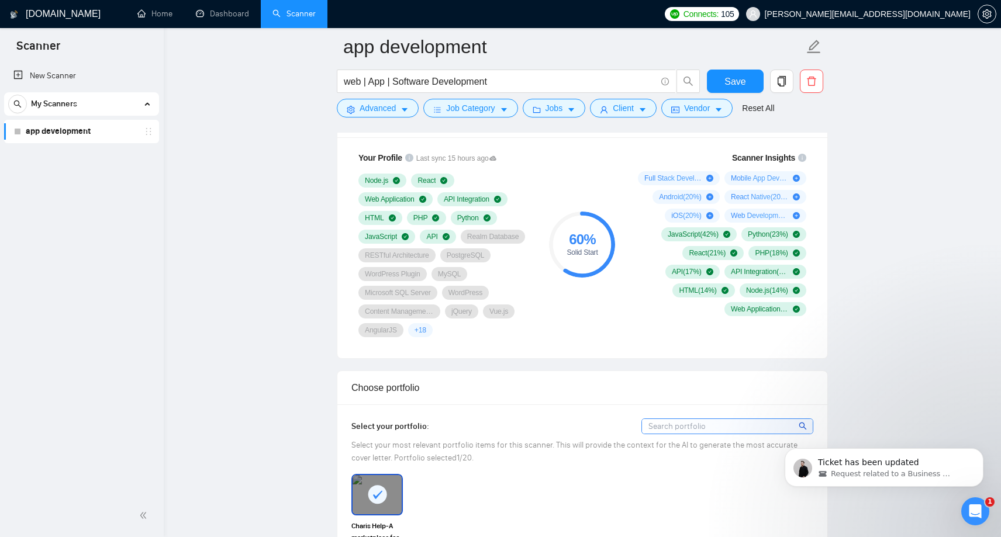
scroll to position [805, 0]
